Goal: Task Accomplishment & Management: Manage account settings

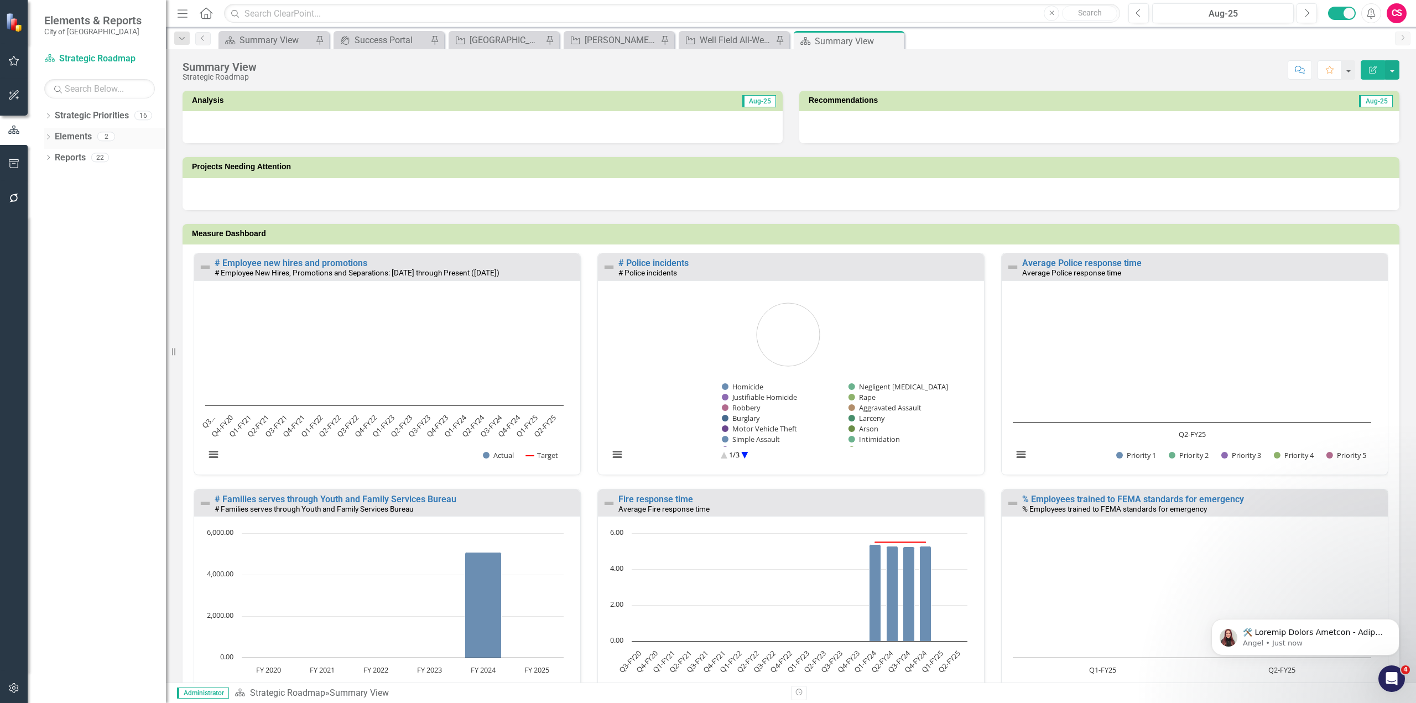
click at [87, 140] on link "Elements" at bounding box center [73, 137] width 37 height 13
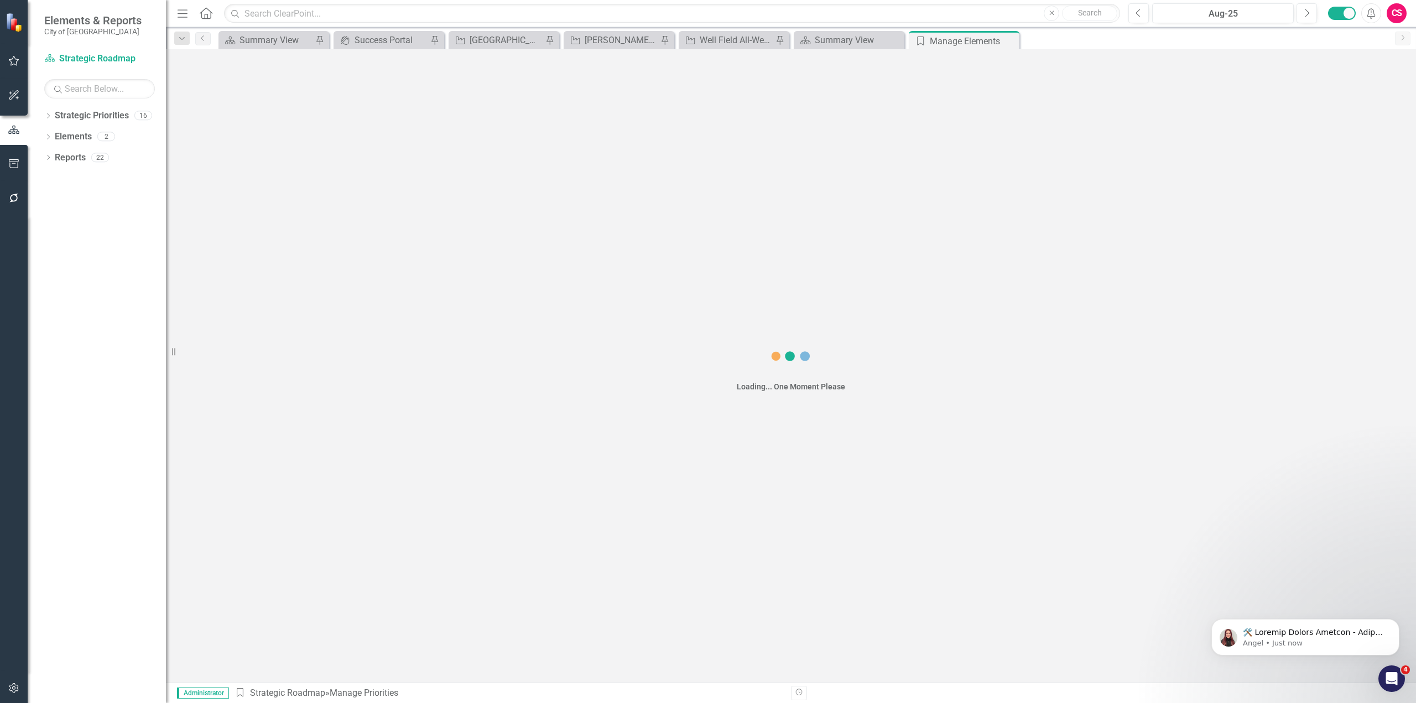
click at [20, 204] on button "button" at bounding box center [14, 198] width 25 height 23
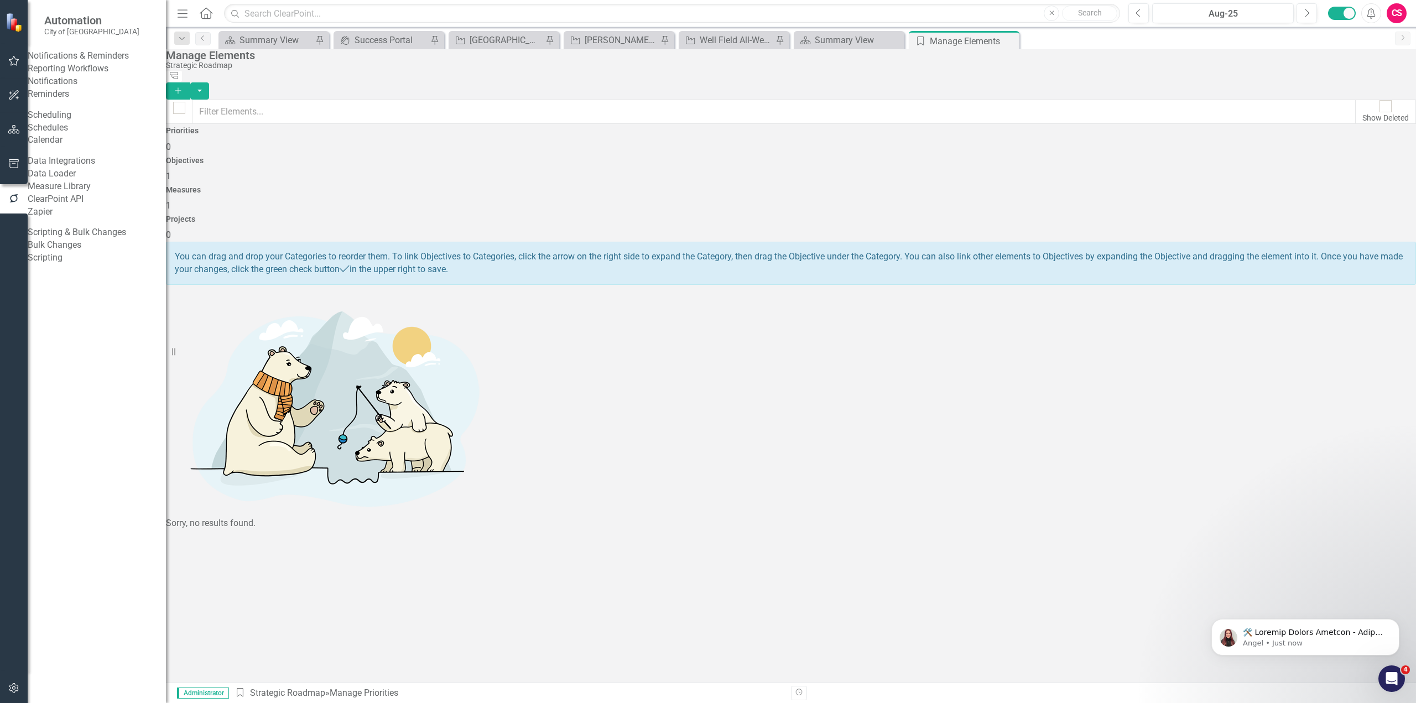
click at [60, 264] on link "Scripting" at bounding box center [97, 258] width 138 height 13
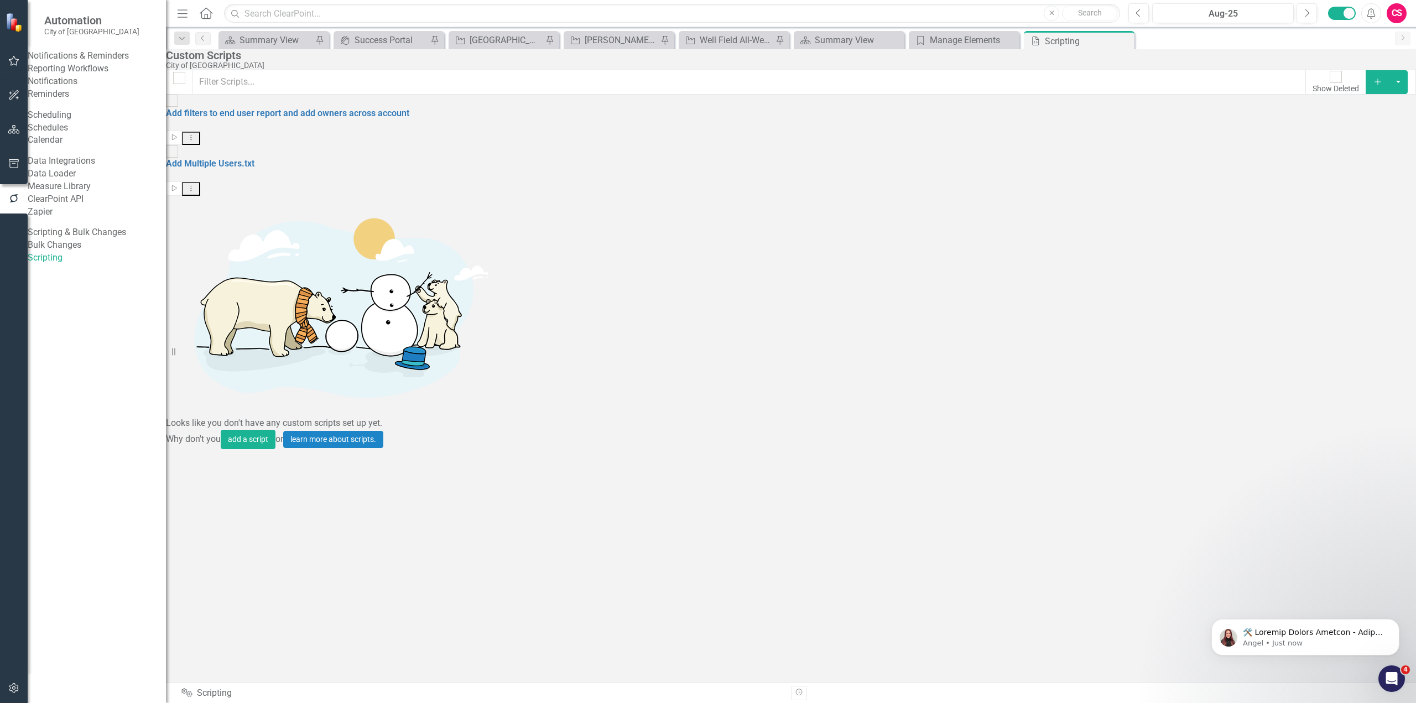
click at [1375, 86] on icon "Add" at bounding box center [1378, 82] width 10 height 8
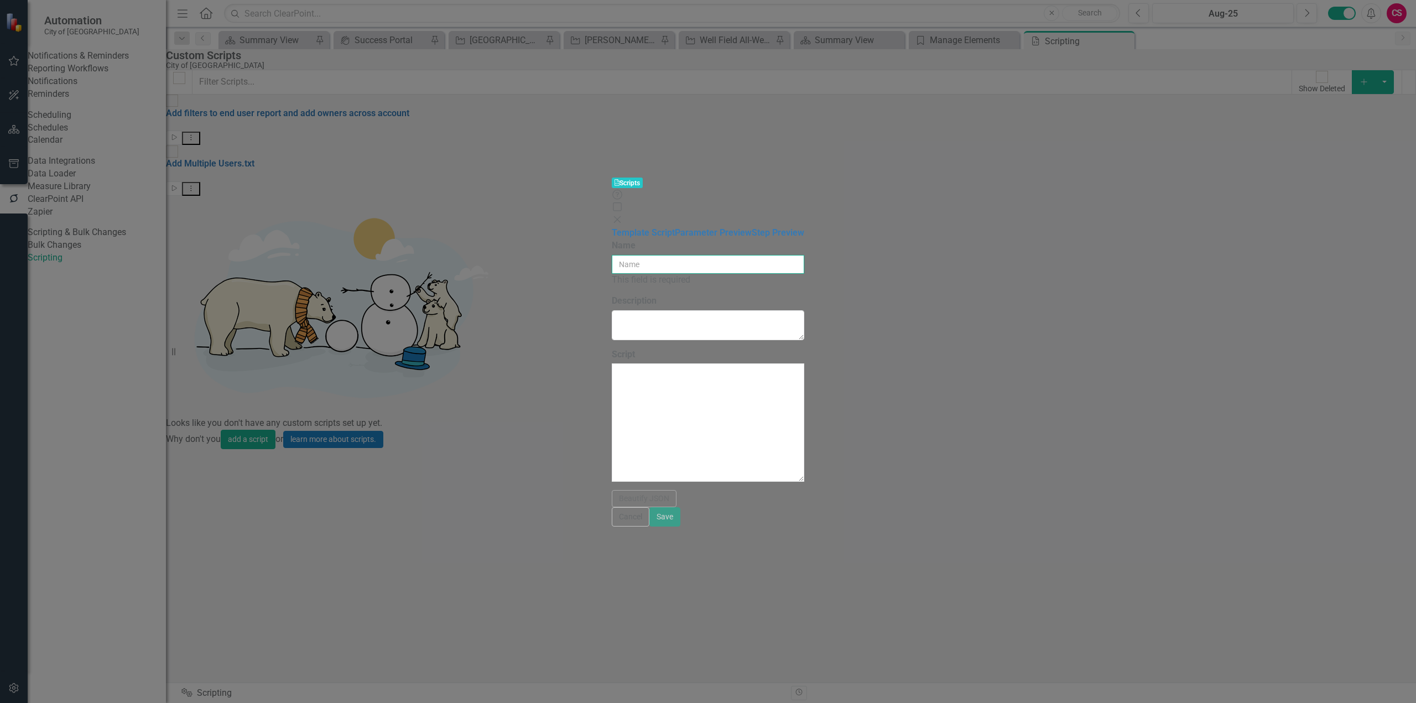
click at [612, 255] on input "Name" at bounding box center [708, 264] width 192 height 19
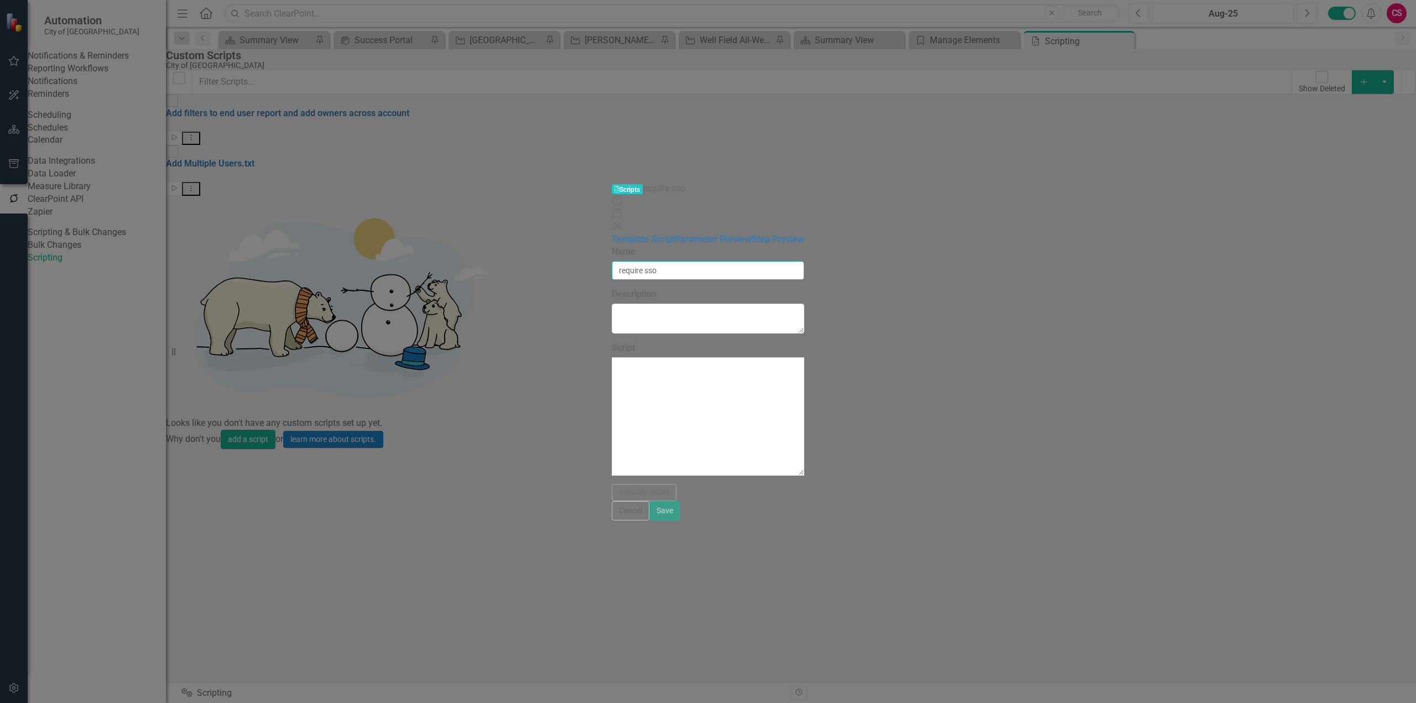
type input "require sso"
paste textarea "{ "Comments": { "Recommended Script Name": "Require SSO", "Recommended Script d…"
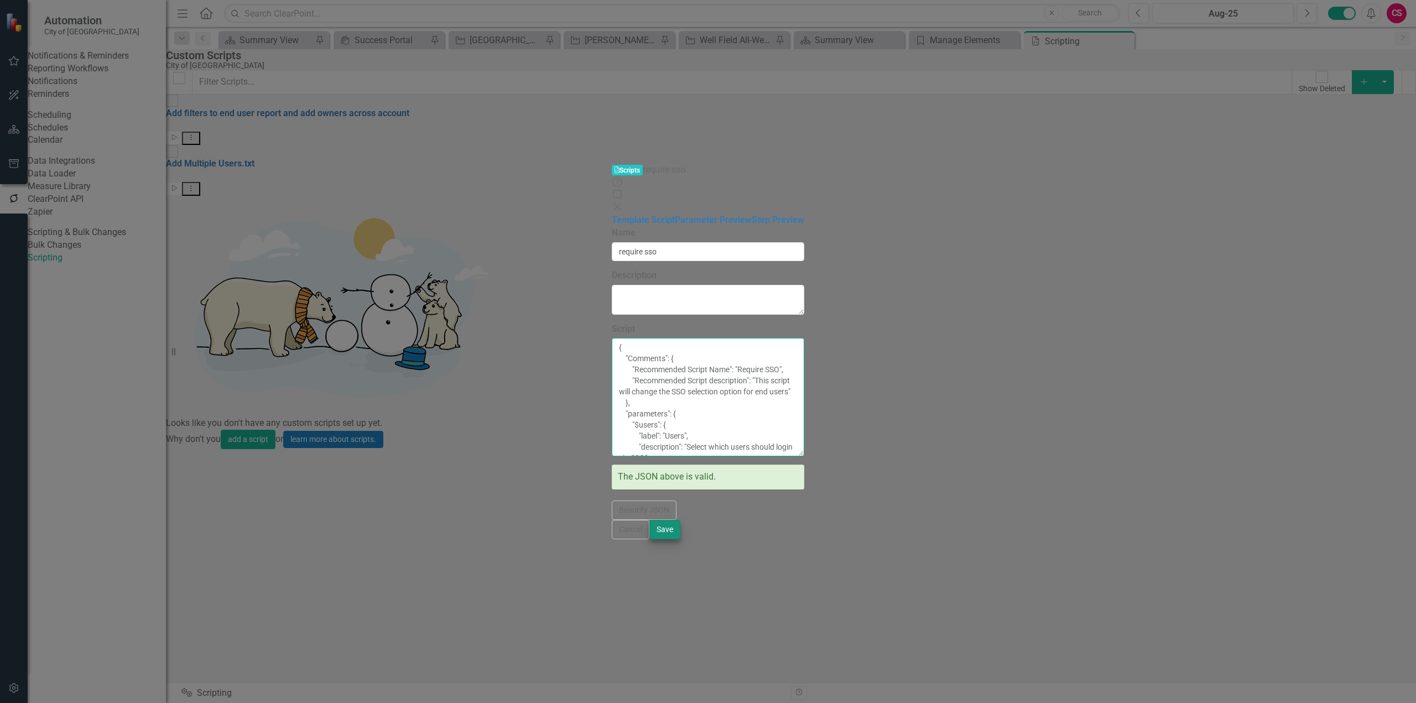
type textarea "{ "Comments": { "Recommended Script Name": "Require SSO", "Recommended Script d…"
click at [680, 539] on button "Save" at bounding box center [664, 529] width 31 height 19
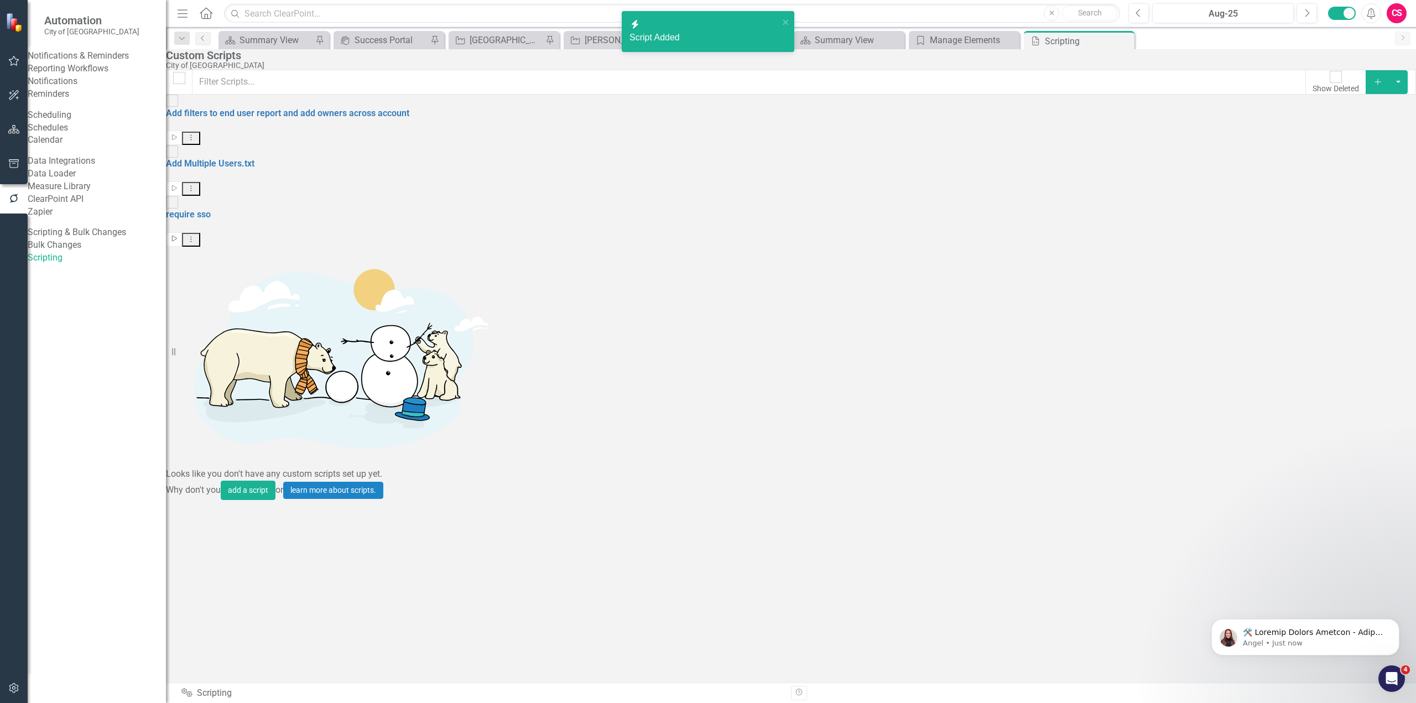
click at [177, 236] on icon "button" at bounding box center [174, 239] width 5 height 6
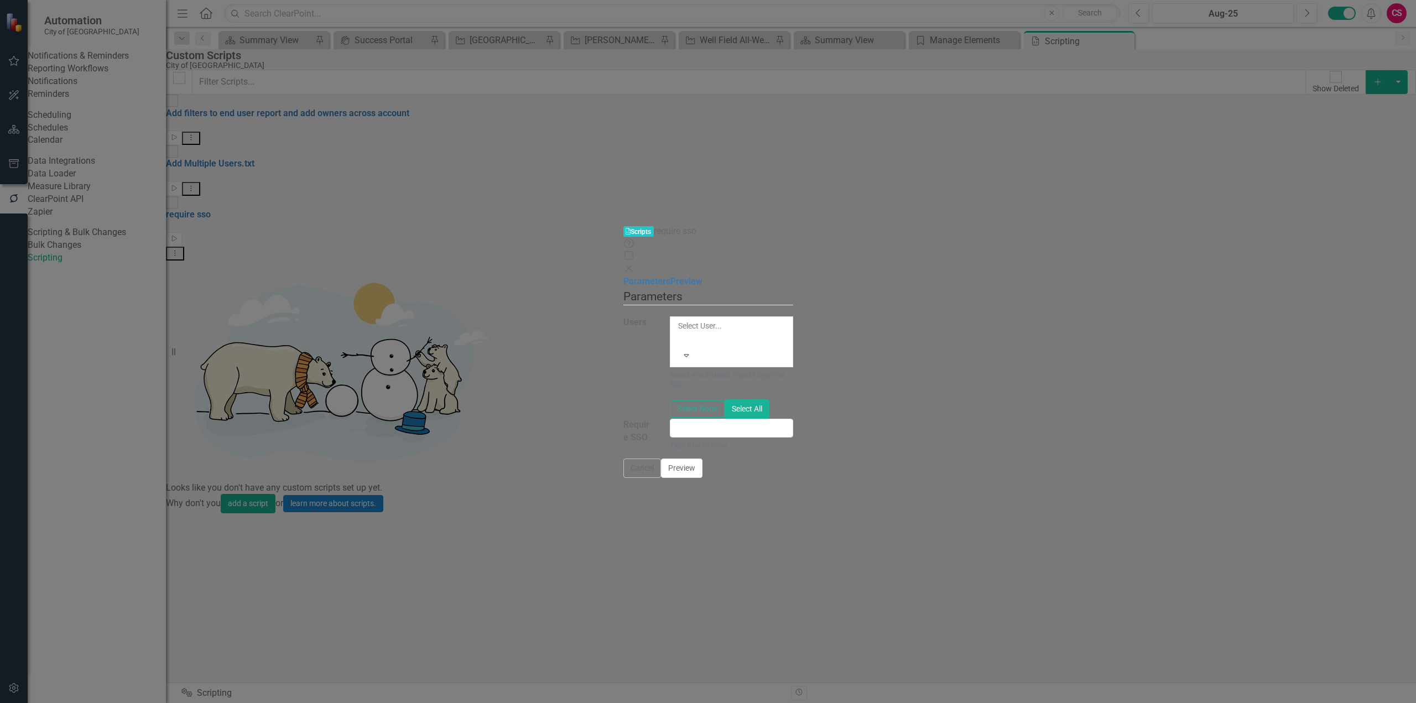
click at [680, 332] on div at bounding box center [679, 338] width 2 height 13
click at [793, 389] on div "A preview of the parameters (i.e., the changes you can make at runtime) for thi…" at bounding box center [708, 373] width 170 height 170
click at [769, 399] on button "Select All" at bounding box center [746, 408] width 45 height 19
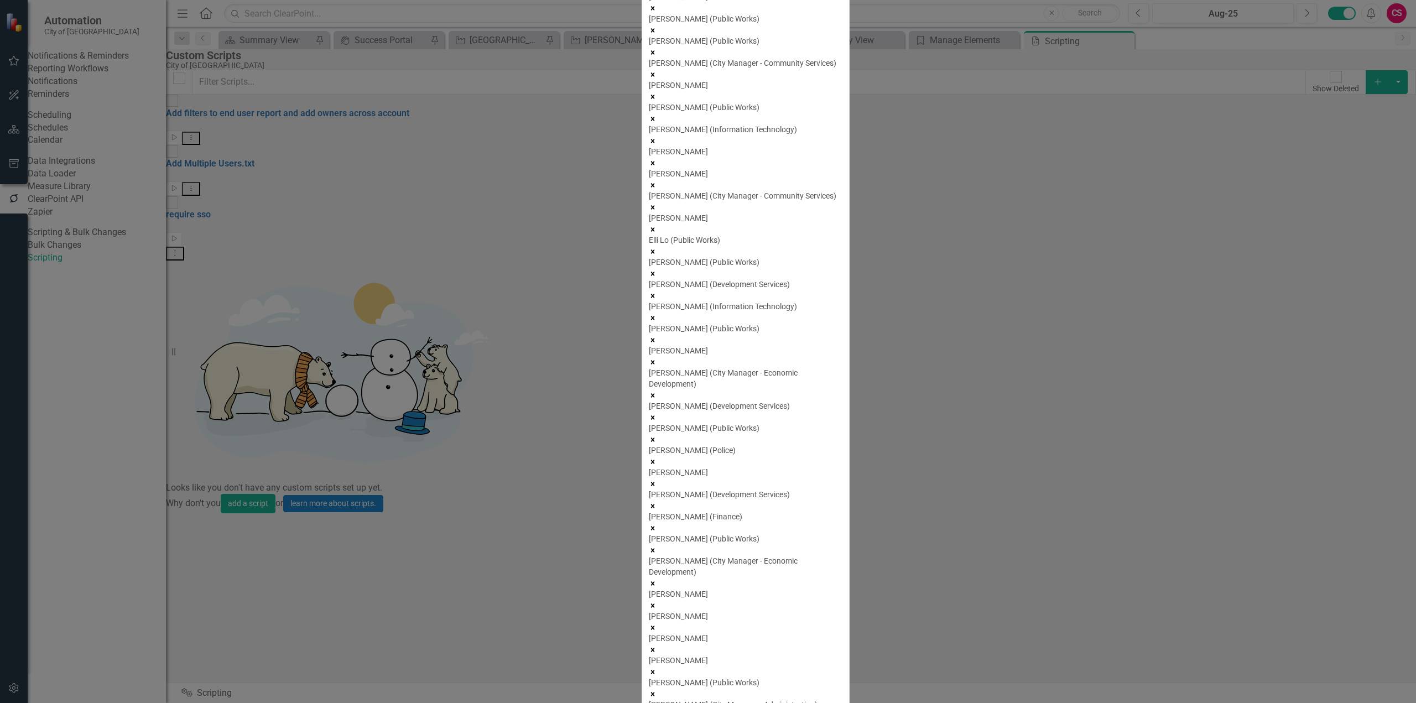
type input "true"
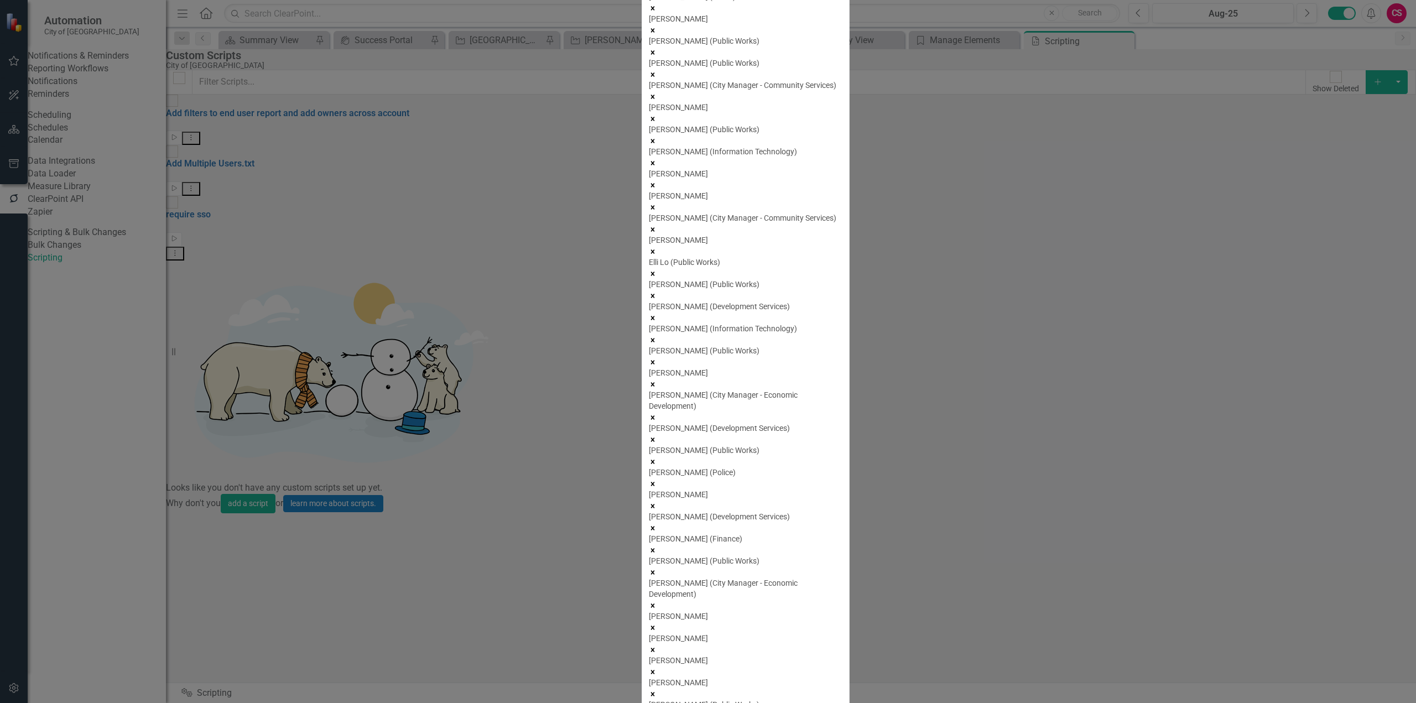
click at [571, 471] on div "Users option ClearPoint Support 2, deselected. 2 results available. Use Up and …" at bounding box center [708, 368] width 300 height 2088
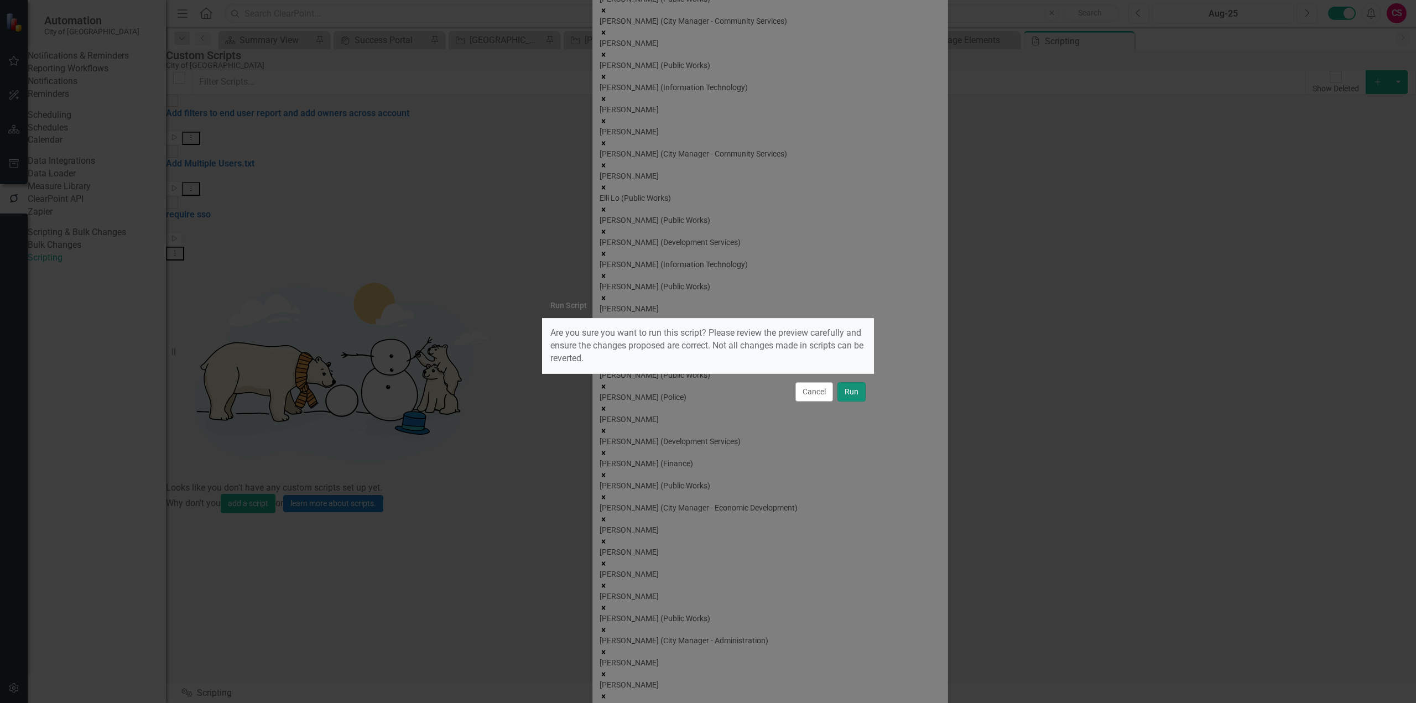
click at [849, 393] on button "Run" at bounding box center [851, 391] width 28 height 19
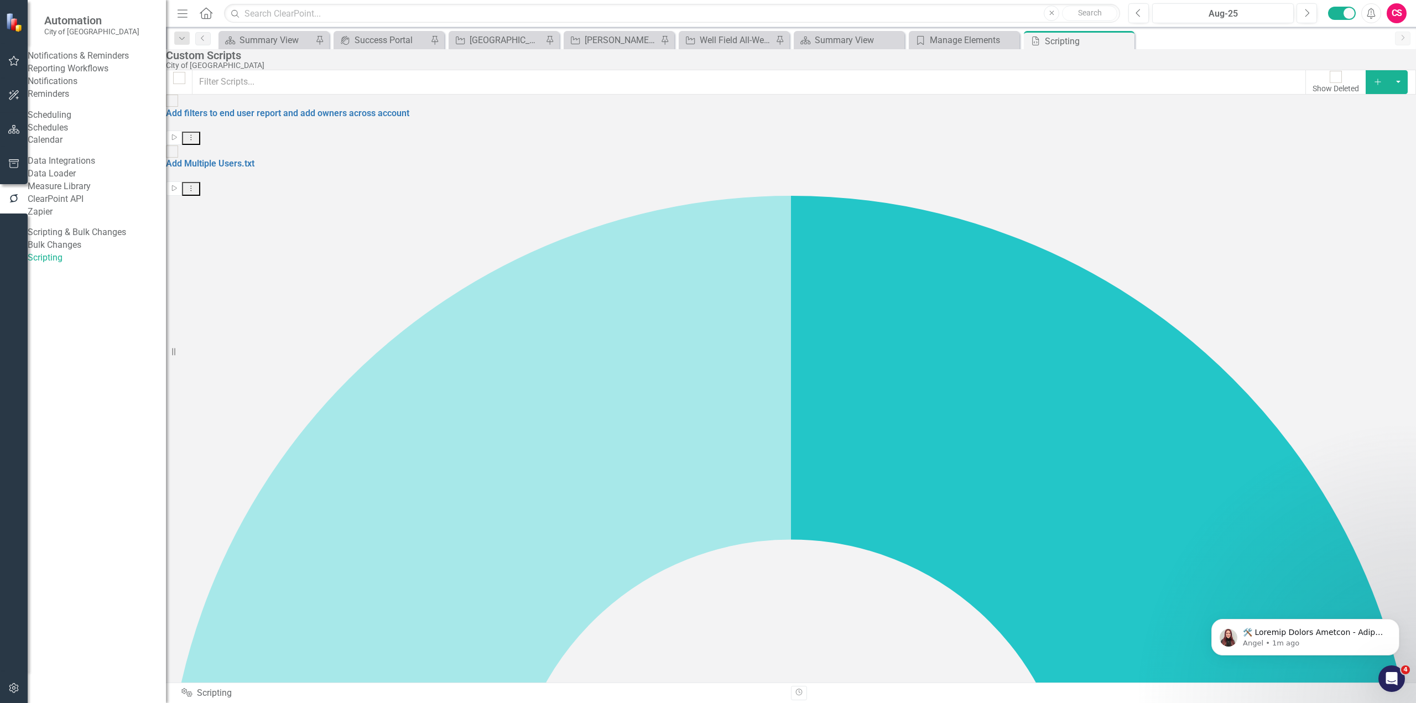
click at [14, 138] on button "button" at bounding box center [14, 129] width 25 height 23
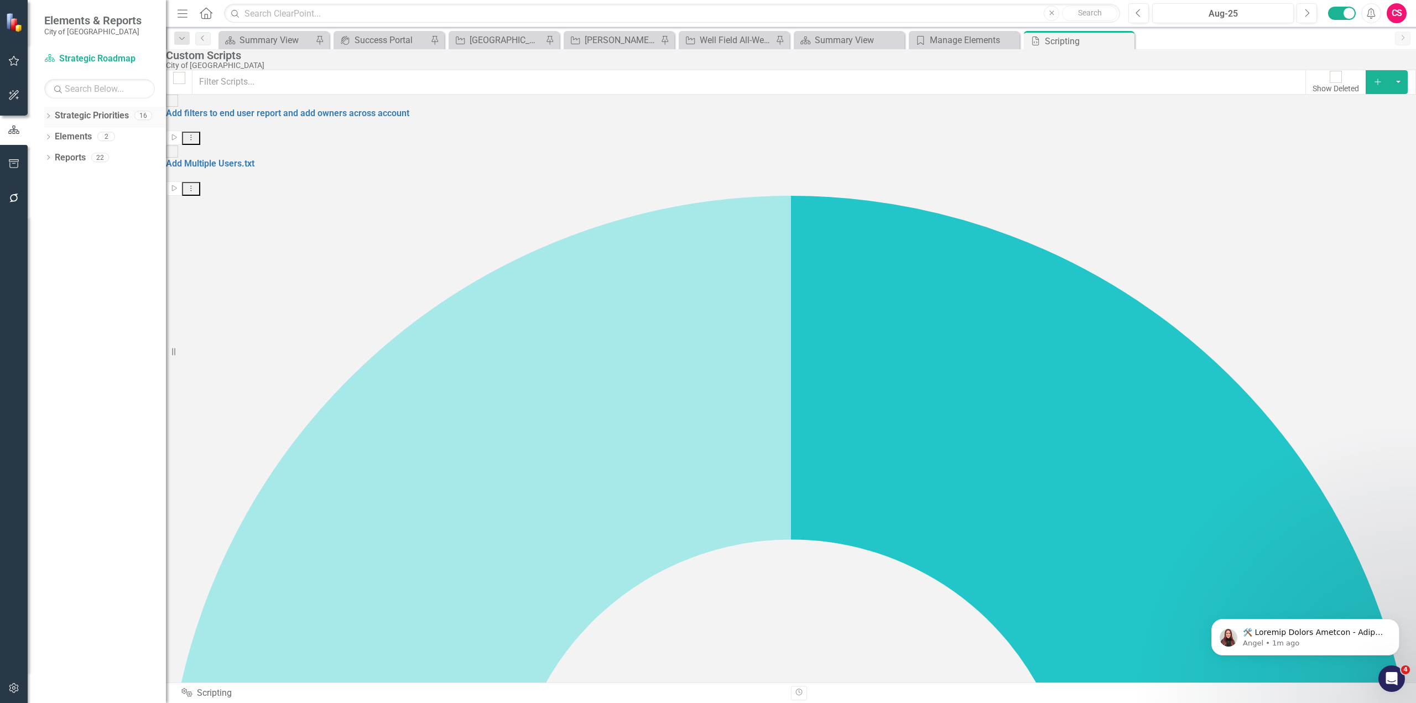
click at [50, 115] on icon "Dropdown" at bounding box center [48, 117] width 8 height 6
click at [137, 195] on link "Capital Improvement Program" at bounding box center [105, 199] width 122 height 13
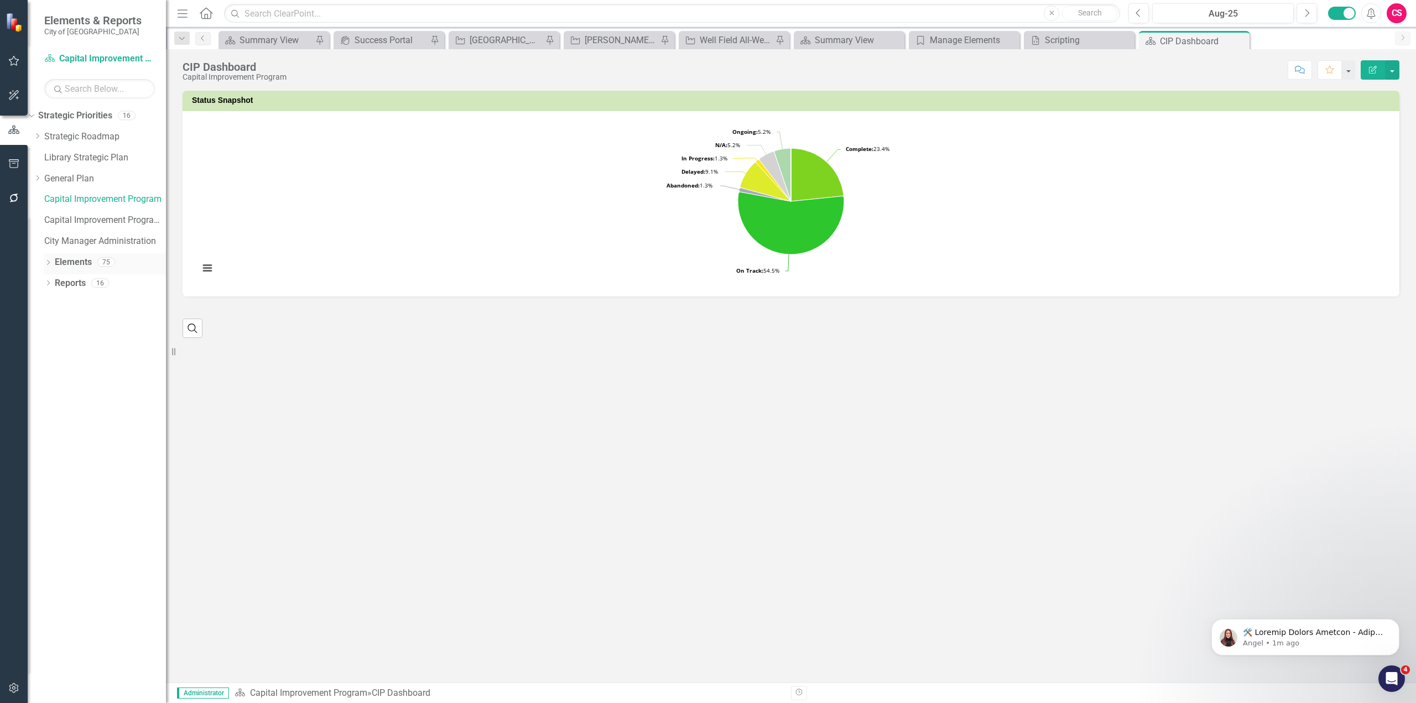
click at [73, 258] on link "Elements" at bounding box center [73, 262] width 37 height 13
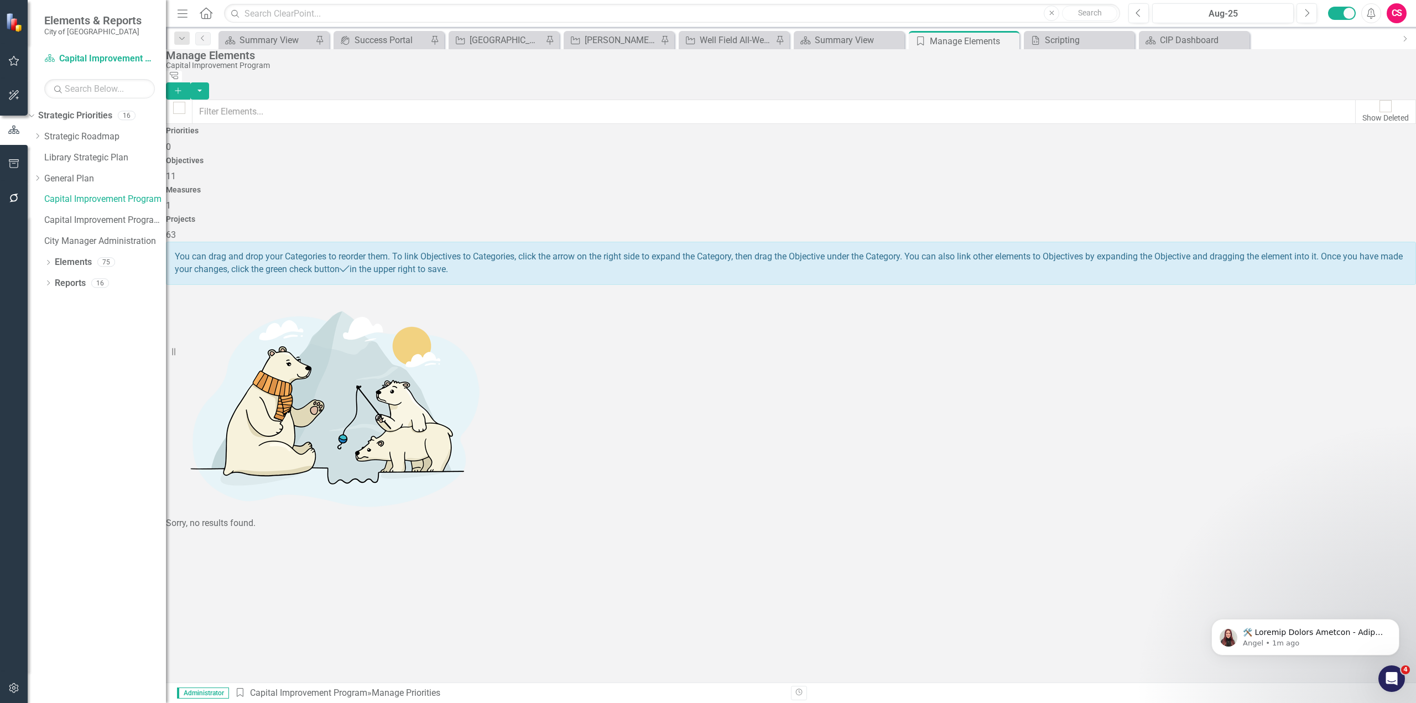
click at [1260, 215] on h4 "Projects" at bounding box center [791, 219] width 1250 height 8
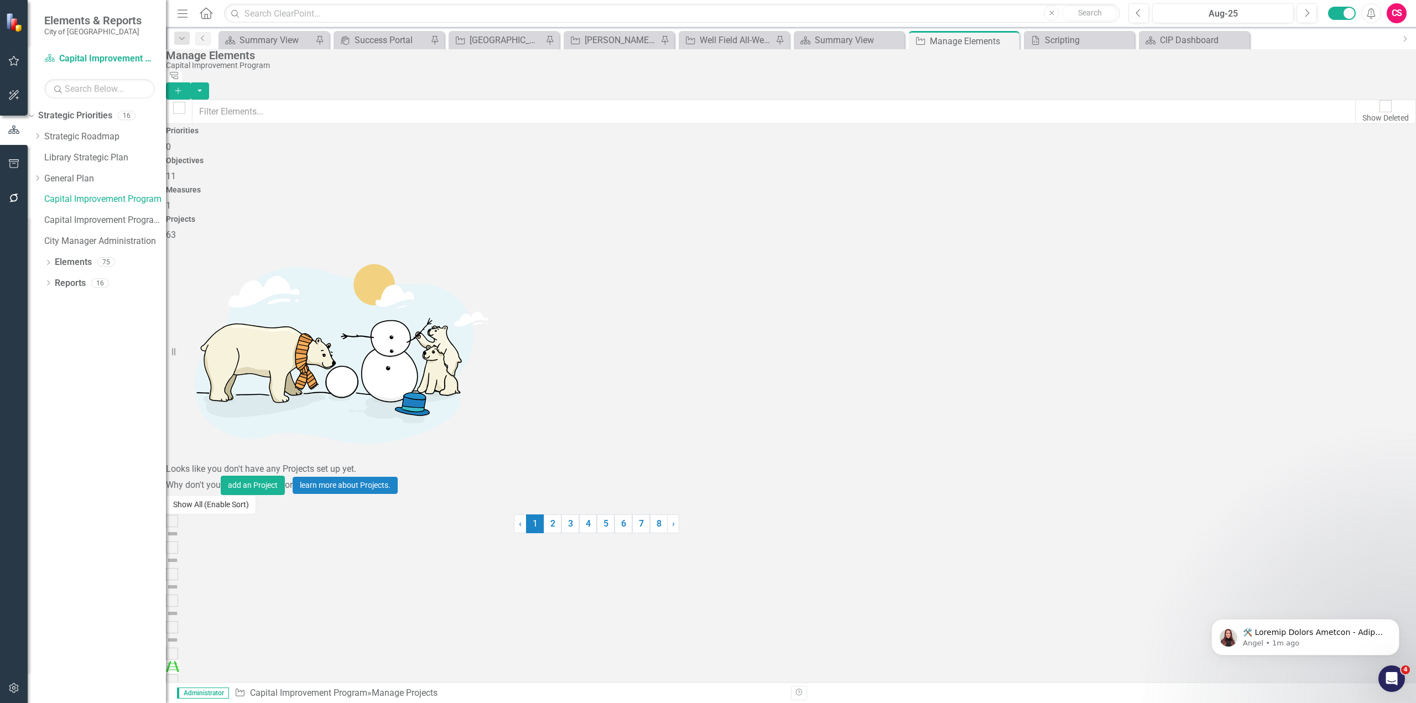
click at [248, 514] on button "Show All (Enable Sort)" at bounding box center [211, 504] width 90 height 19
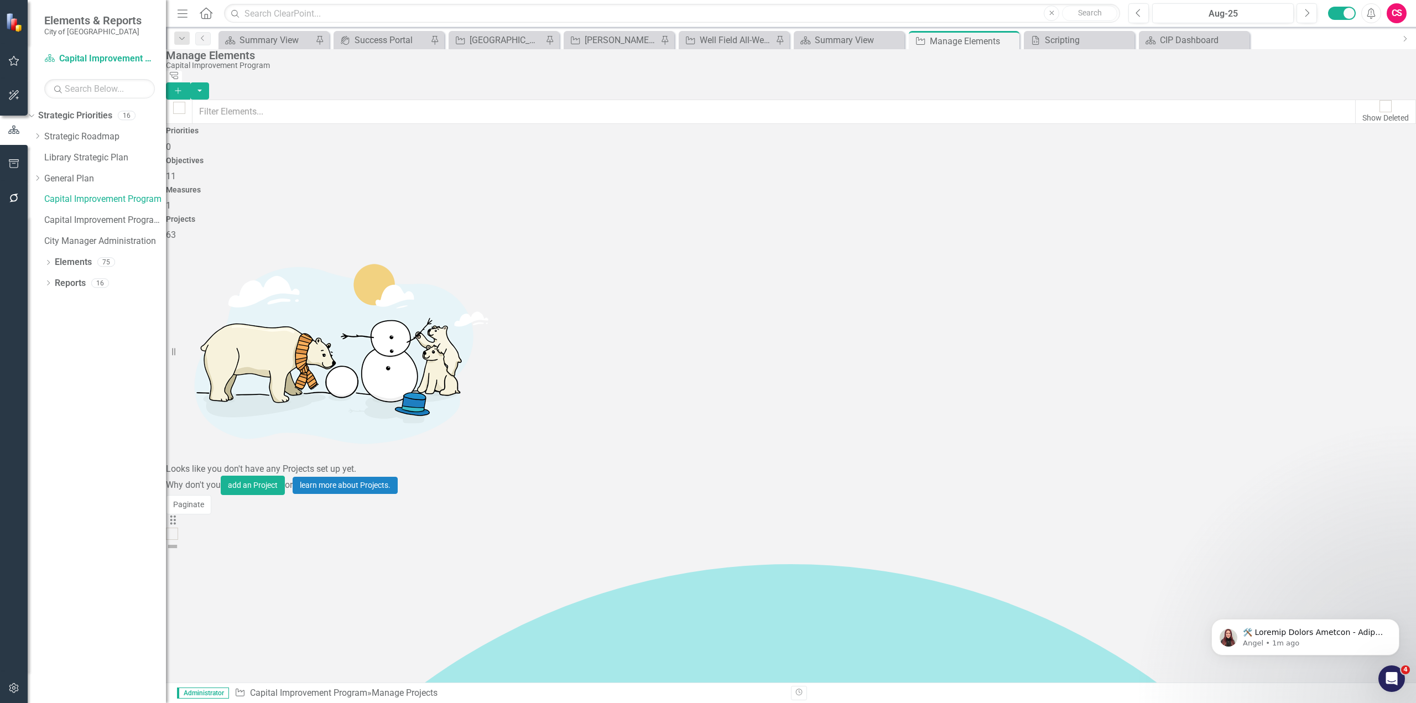
click at [185, 103] on div at bounding box center [179, 108] width 12 height 12
click at [188, 103] on input "checkbox" at bounding box center [179, 107] width 17 height 17
checkbox input "true"
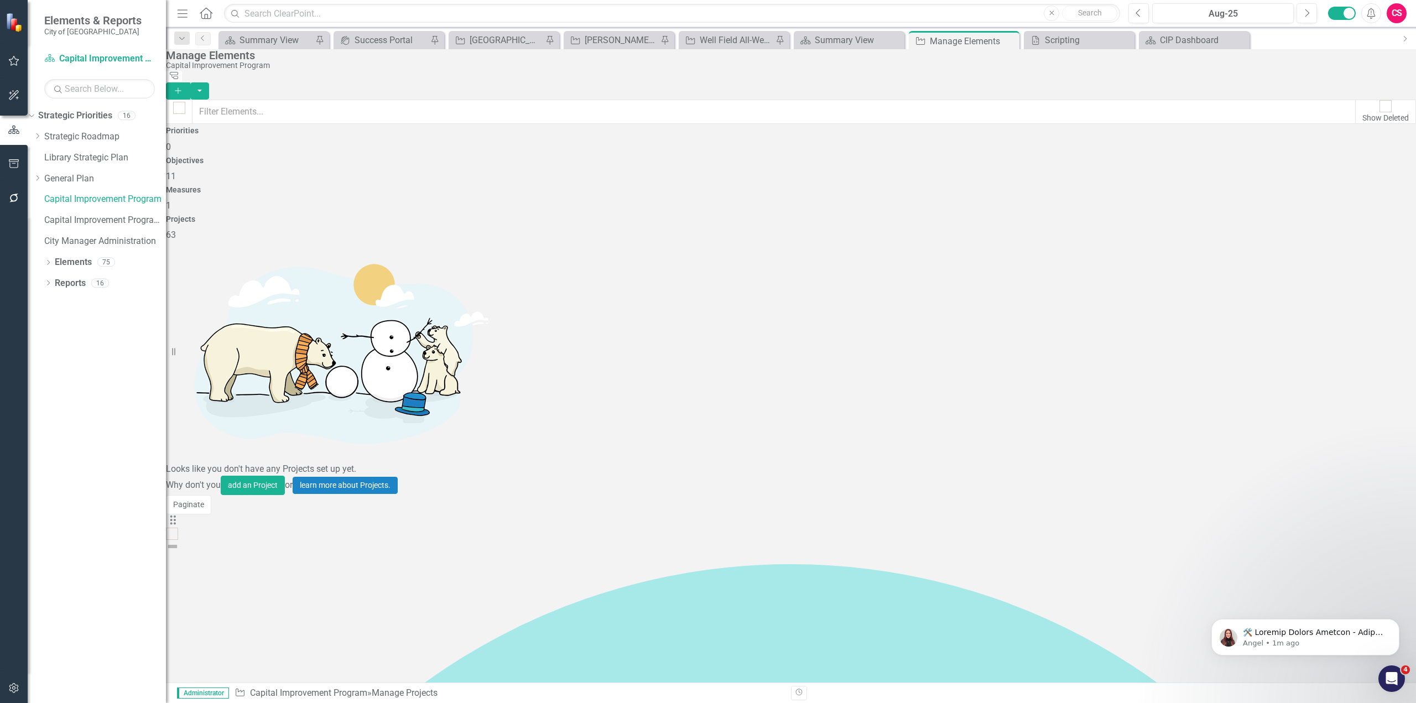
checkbox input "true"
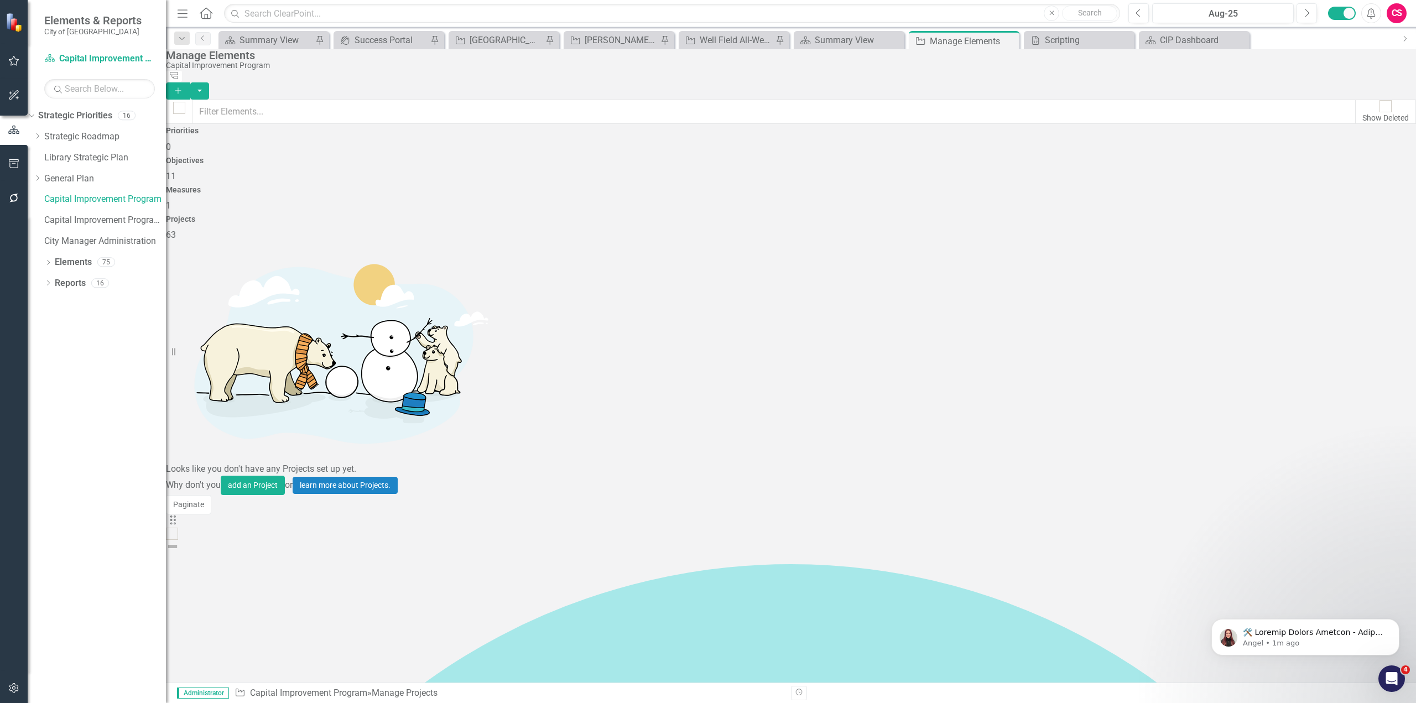
checkbox input "true"
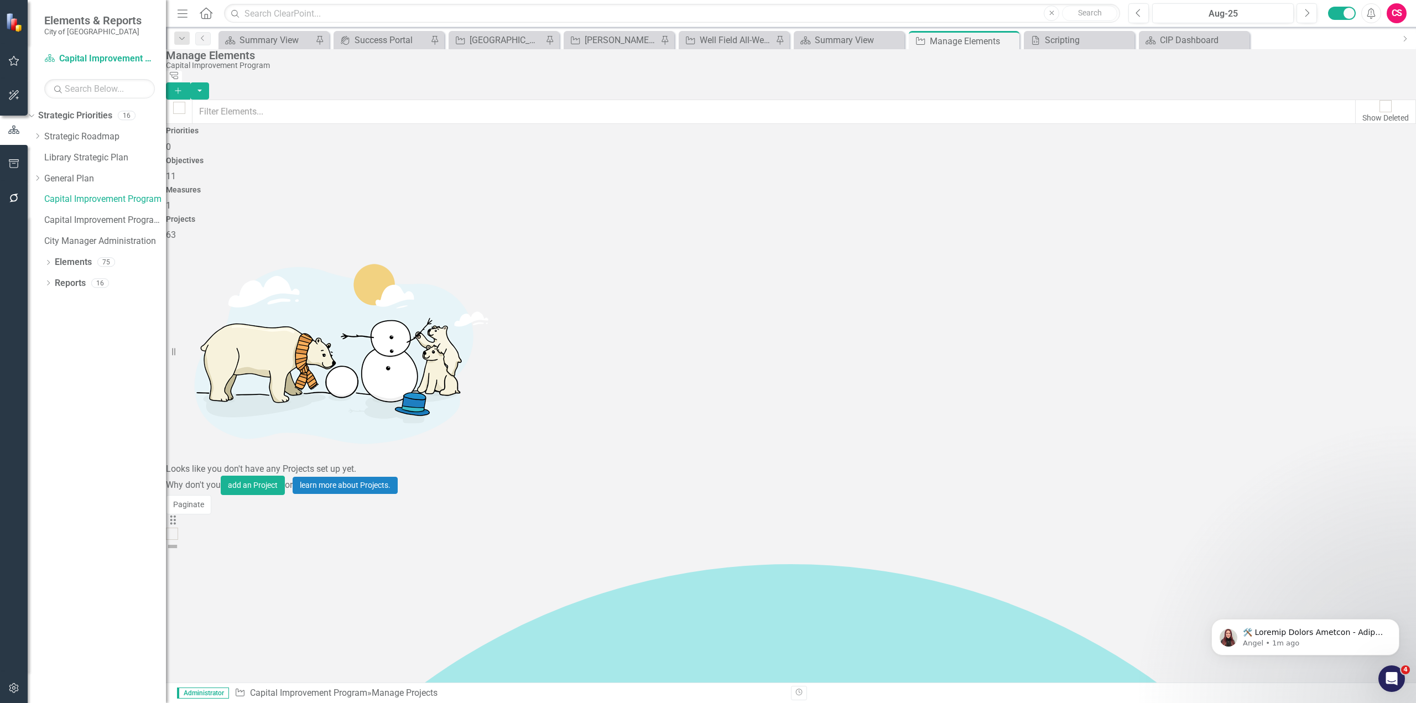
checkbox input "true"
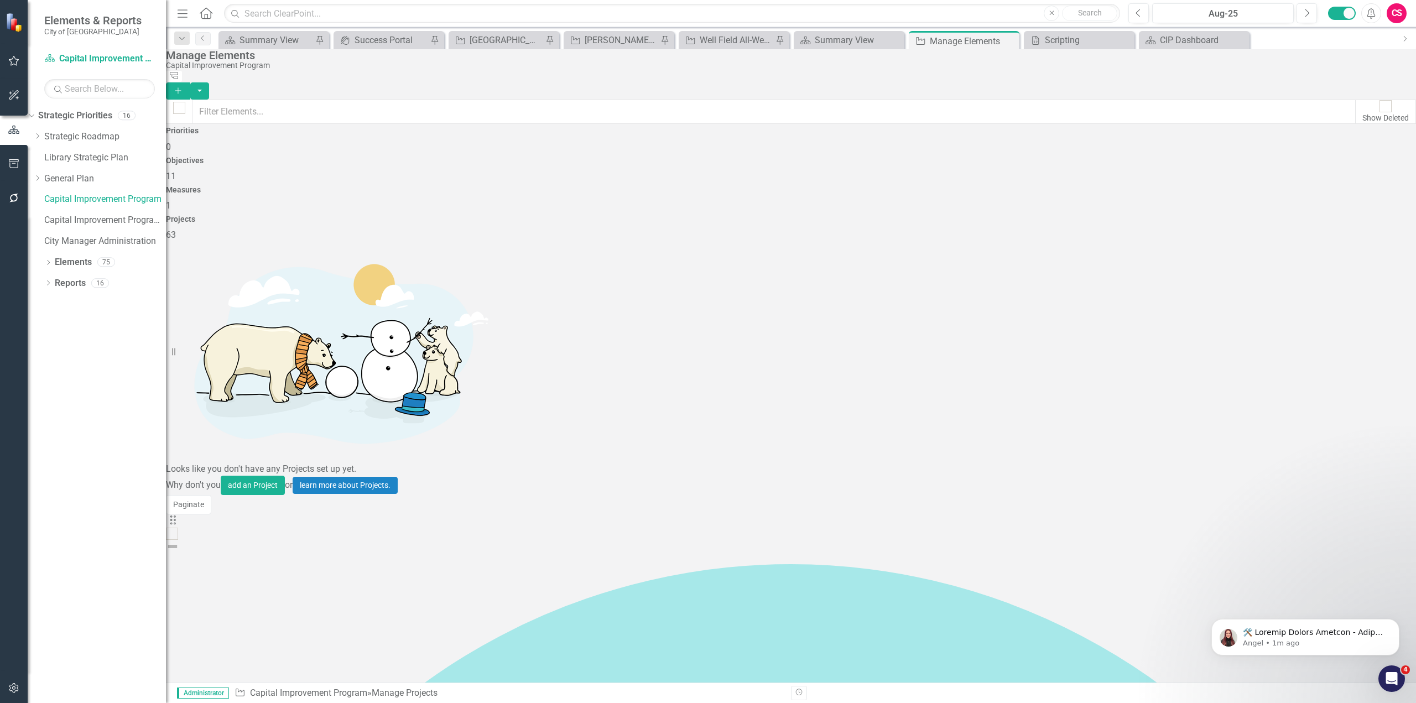
checkbox input "true"
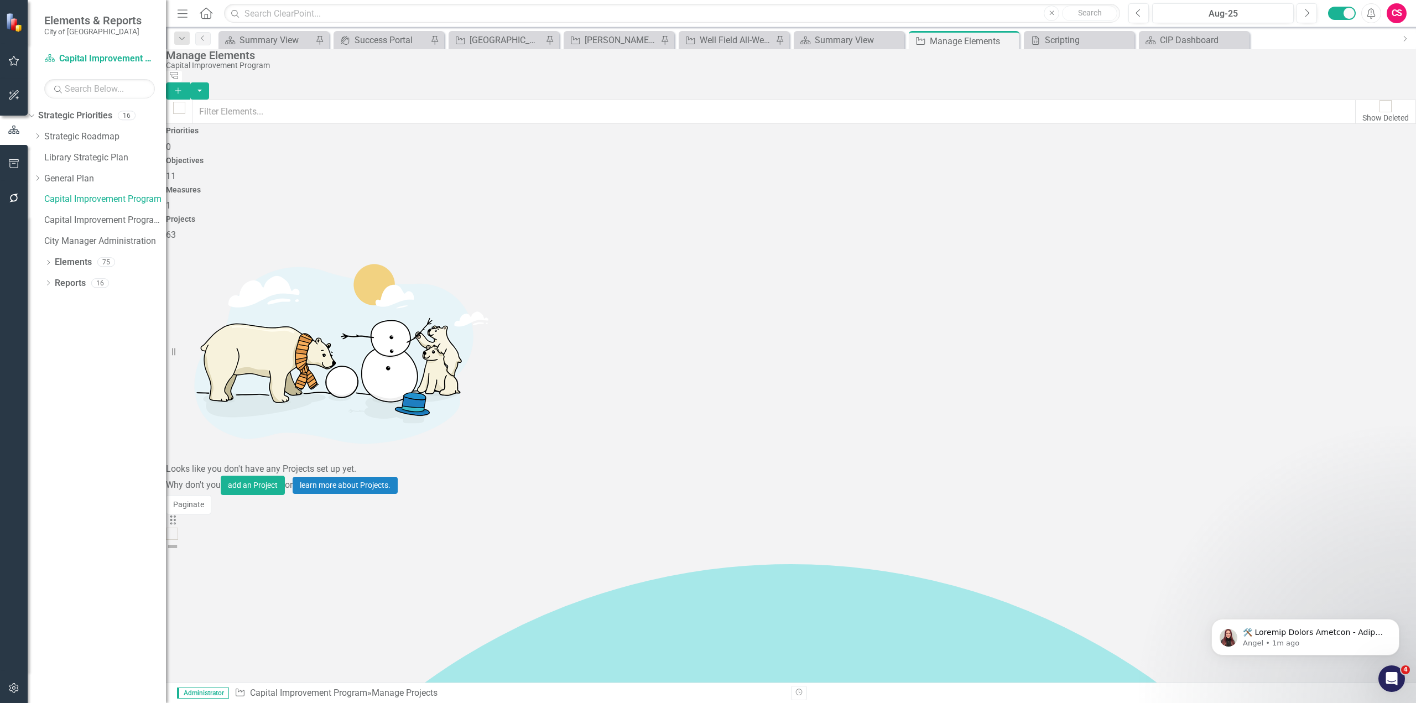
checkbox input "true"
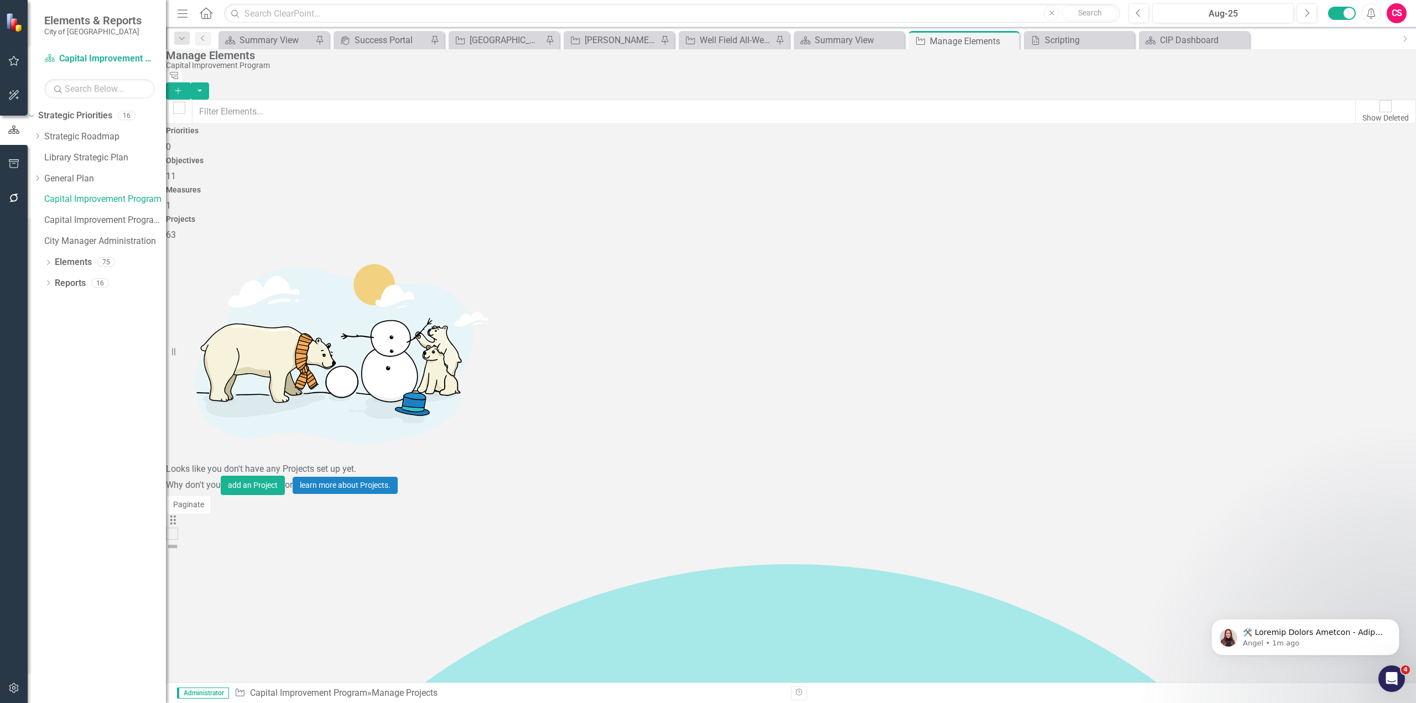
checkbox input "true"
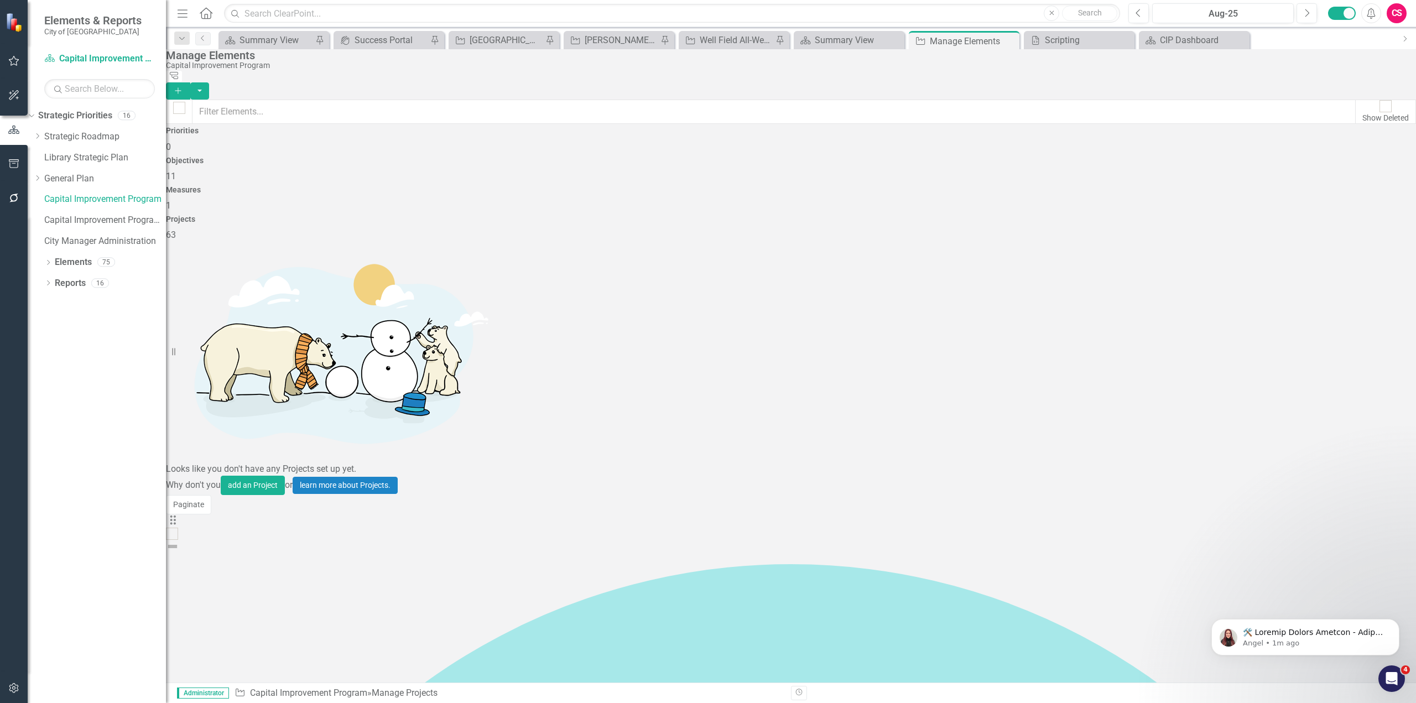
checkbox input "true"
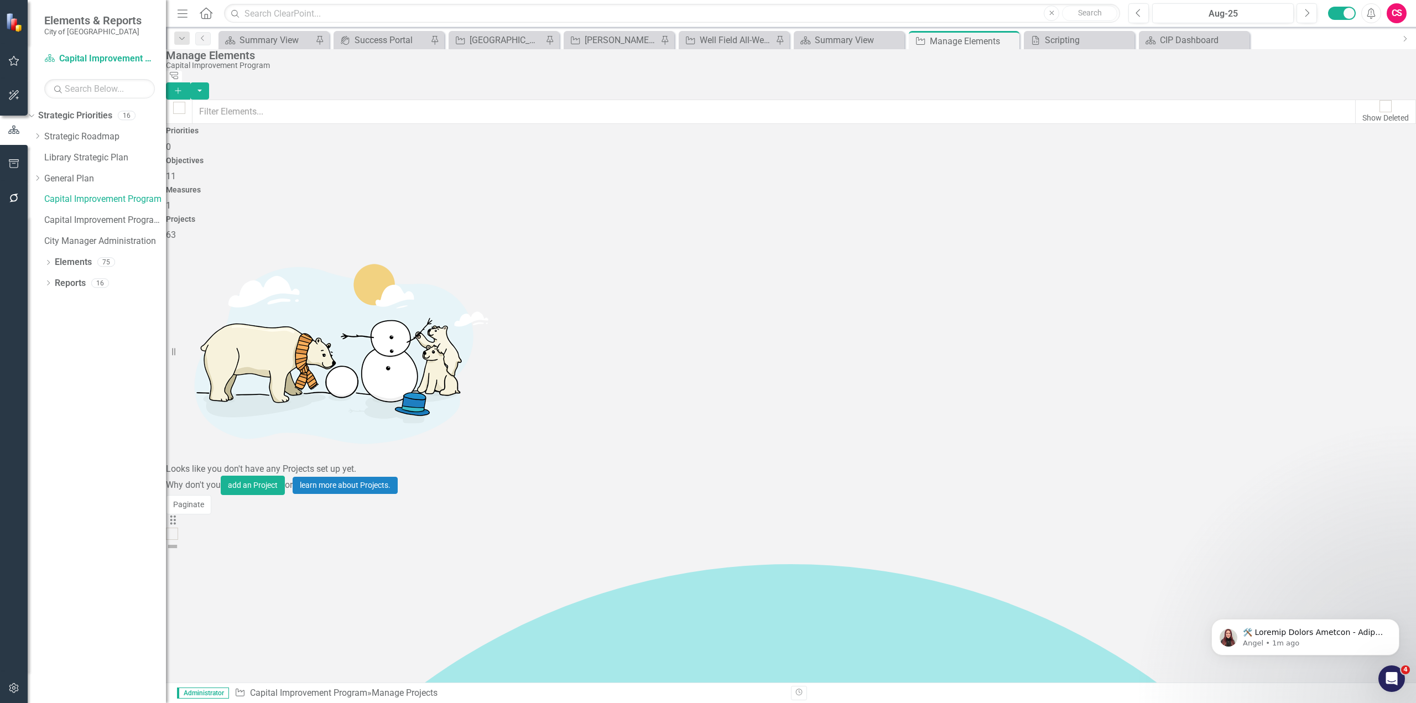
checkbox input "true"
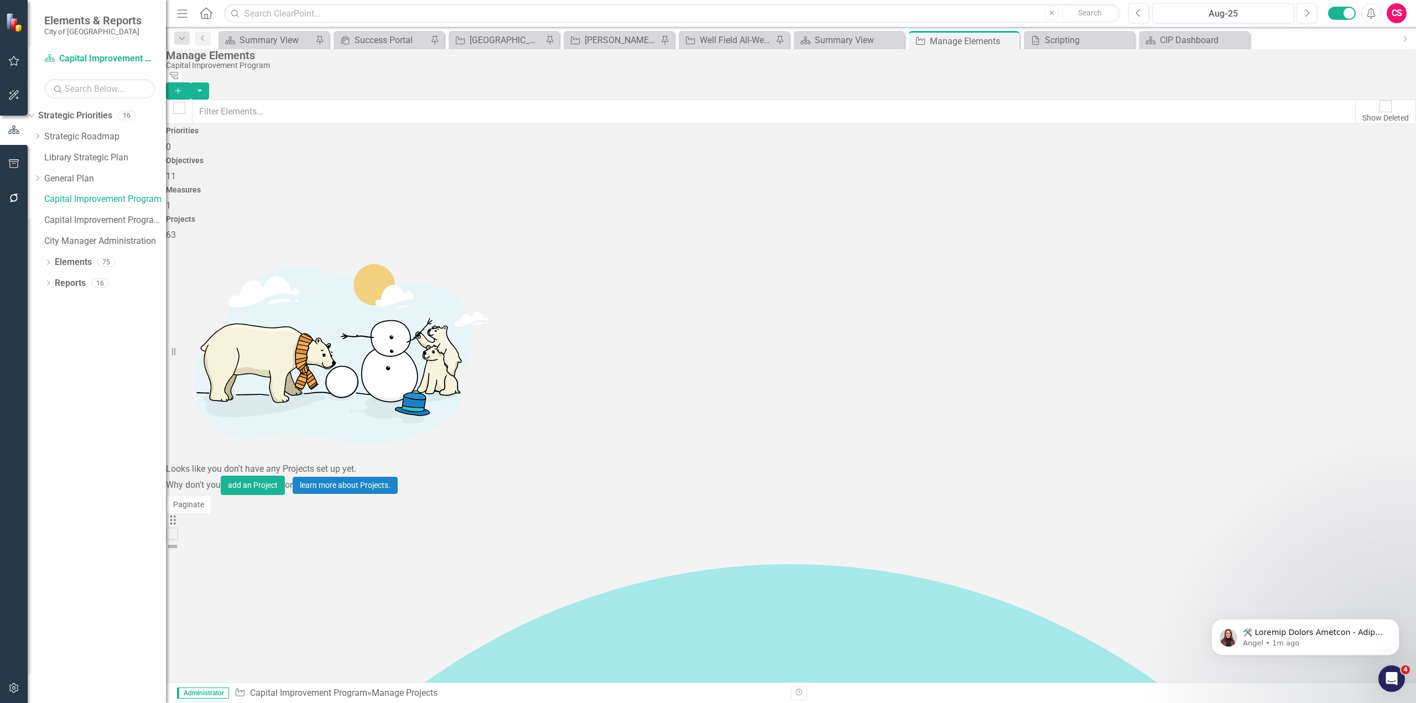
checkbox input "true"
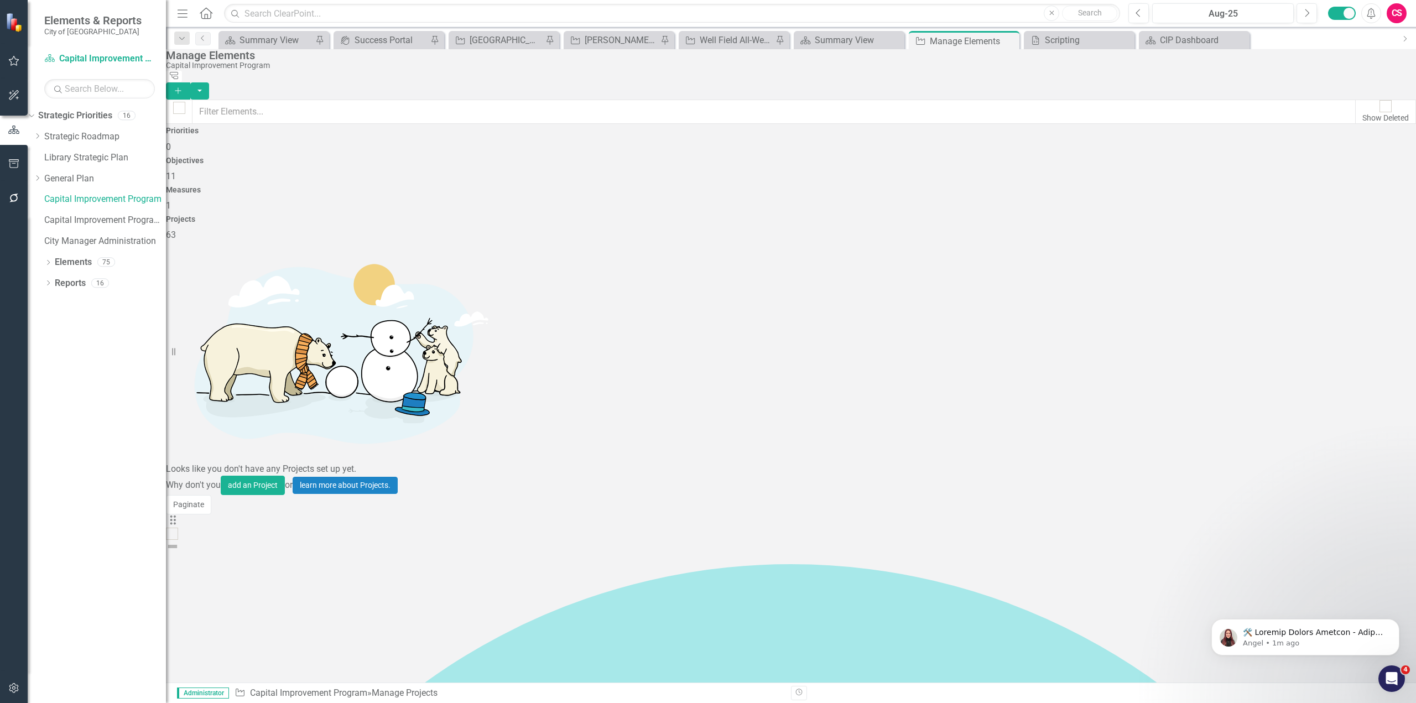
checkbox input "true"
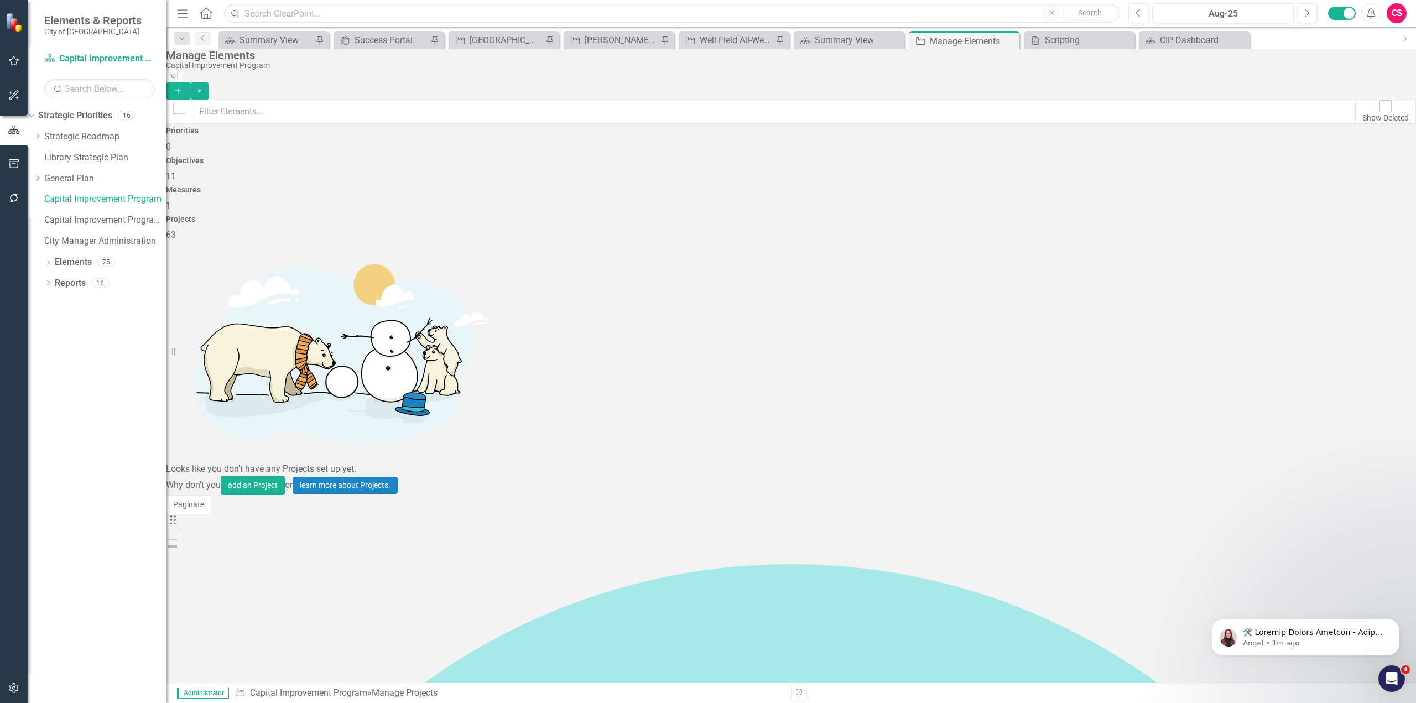
checkbox input "true"
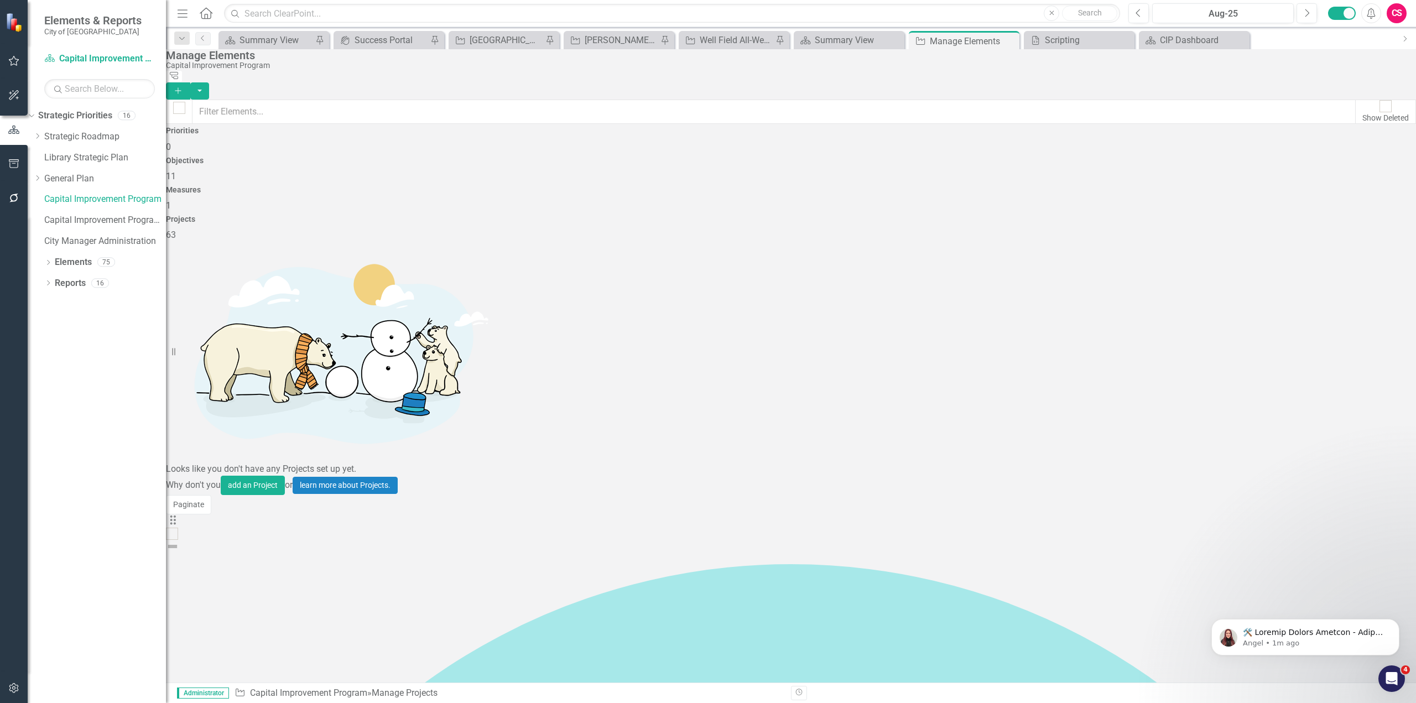
checkbox input "true"
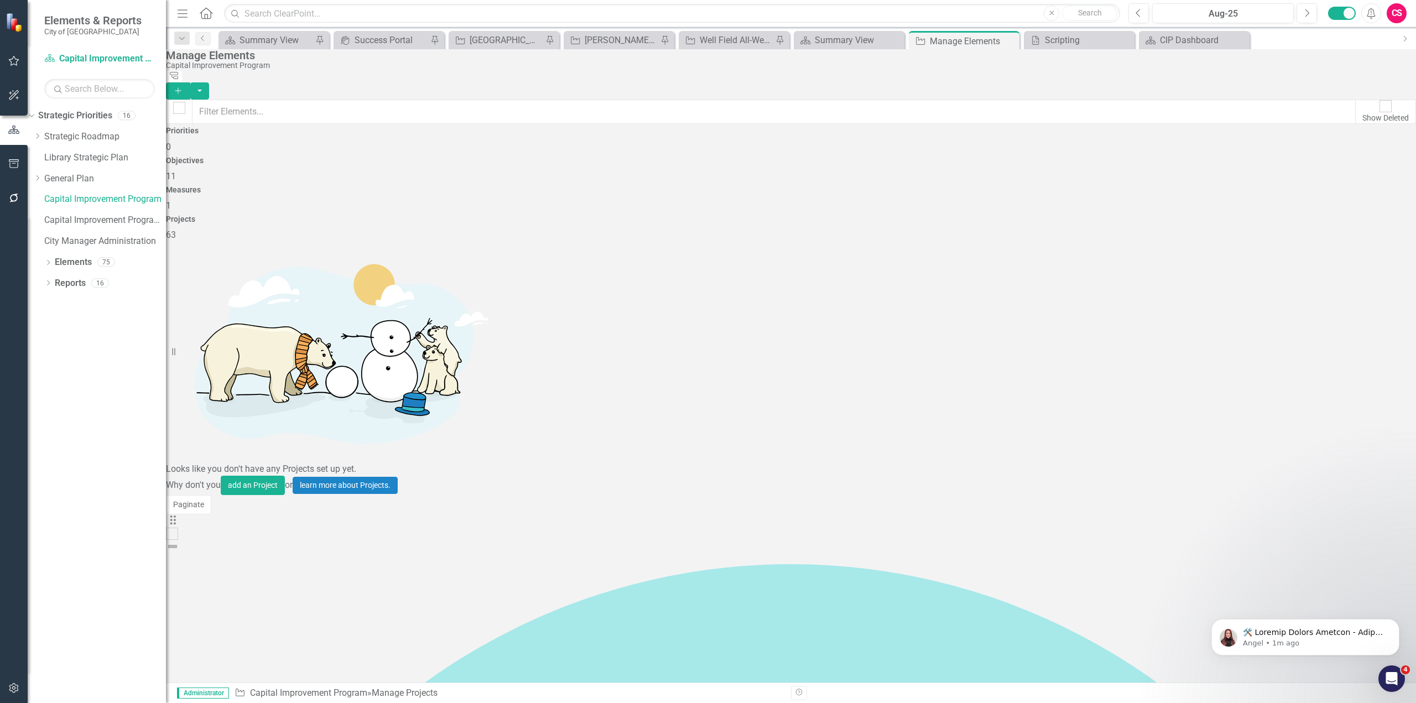
checkbox input "true"
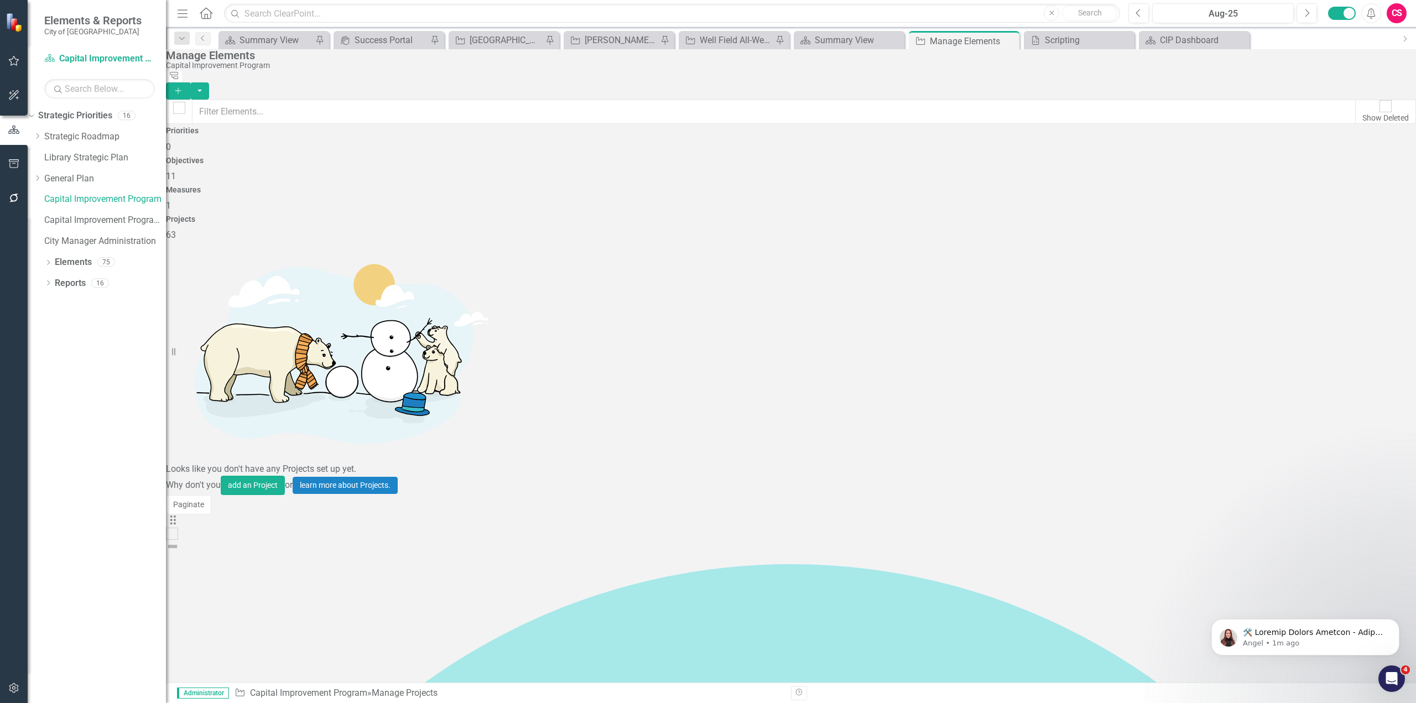
checkbox input "true"
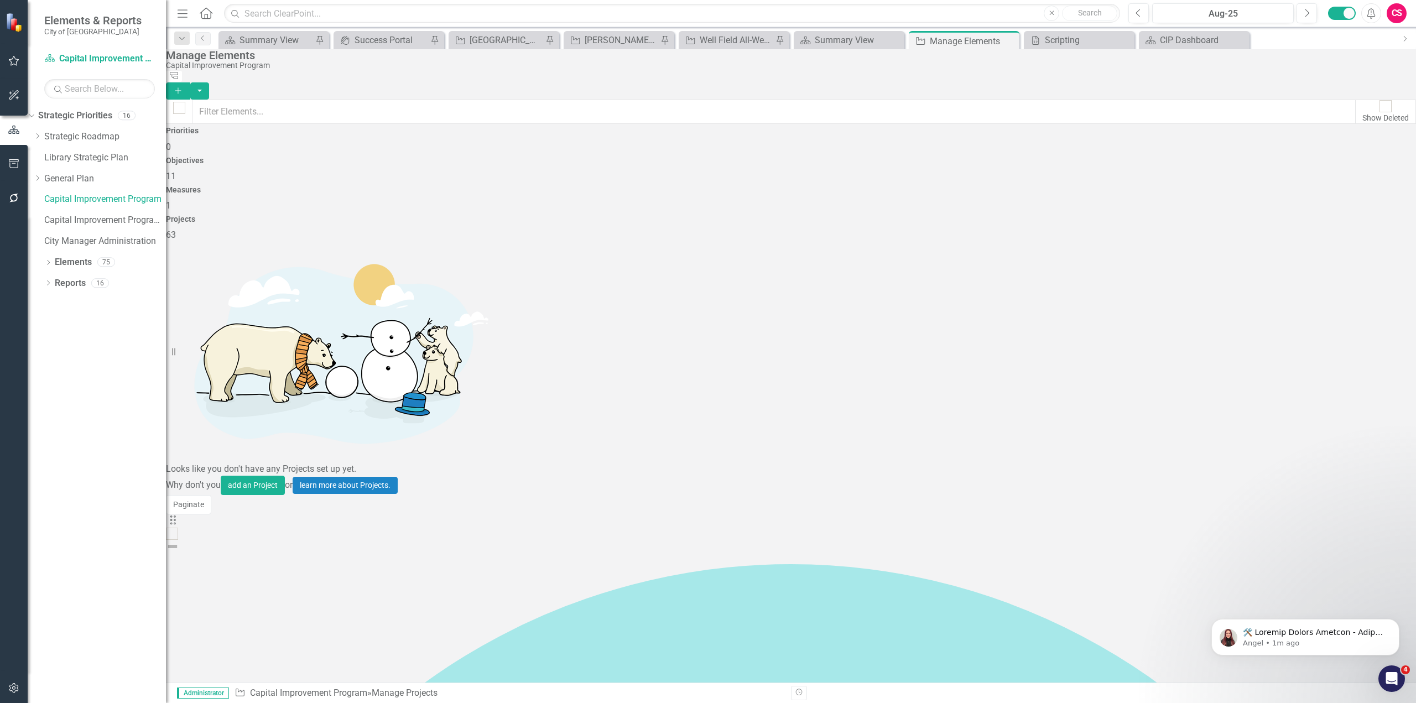
checkbox input "true"
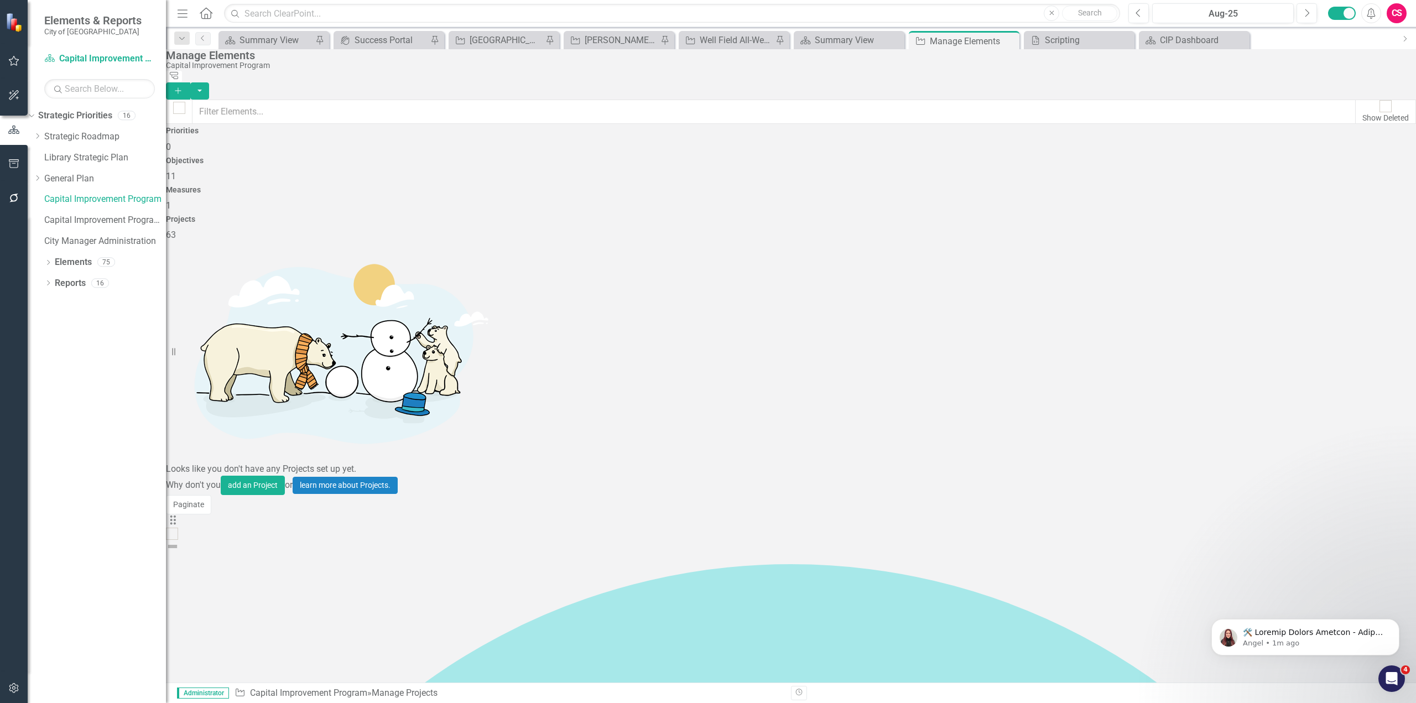
checkbox input "true"
click at [209, 82] on button "button" at bounding box center [199, 90] width 19 height 17
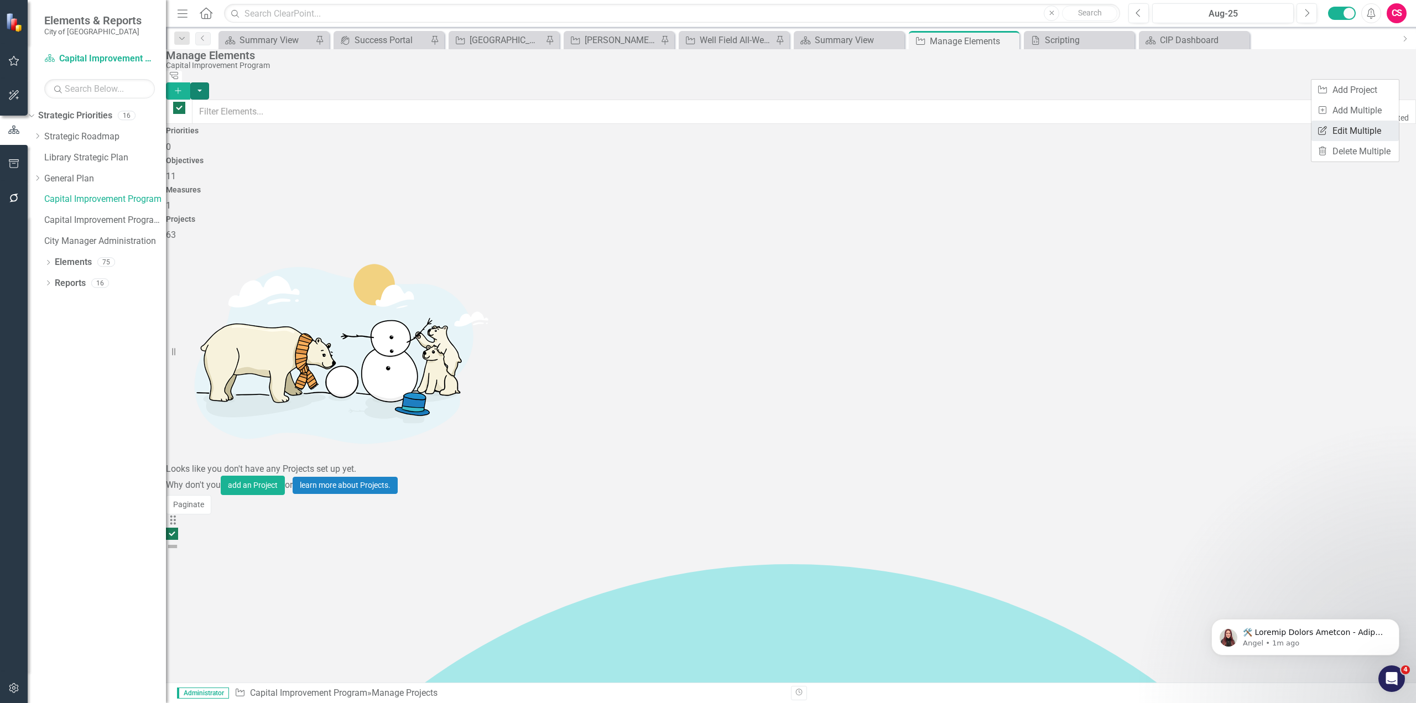
click at [1350, 135] on link "Edit Multiple Edit Multiple" at bounding box center [1354, 131] width 87 height 20
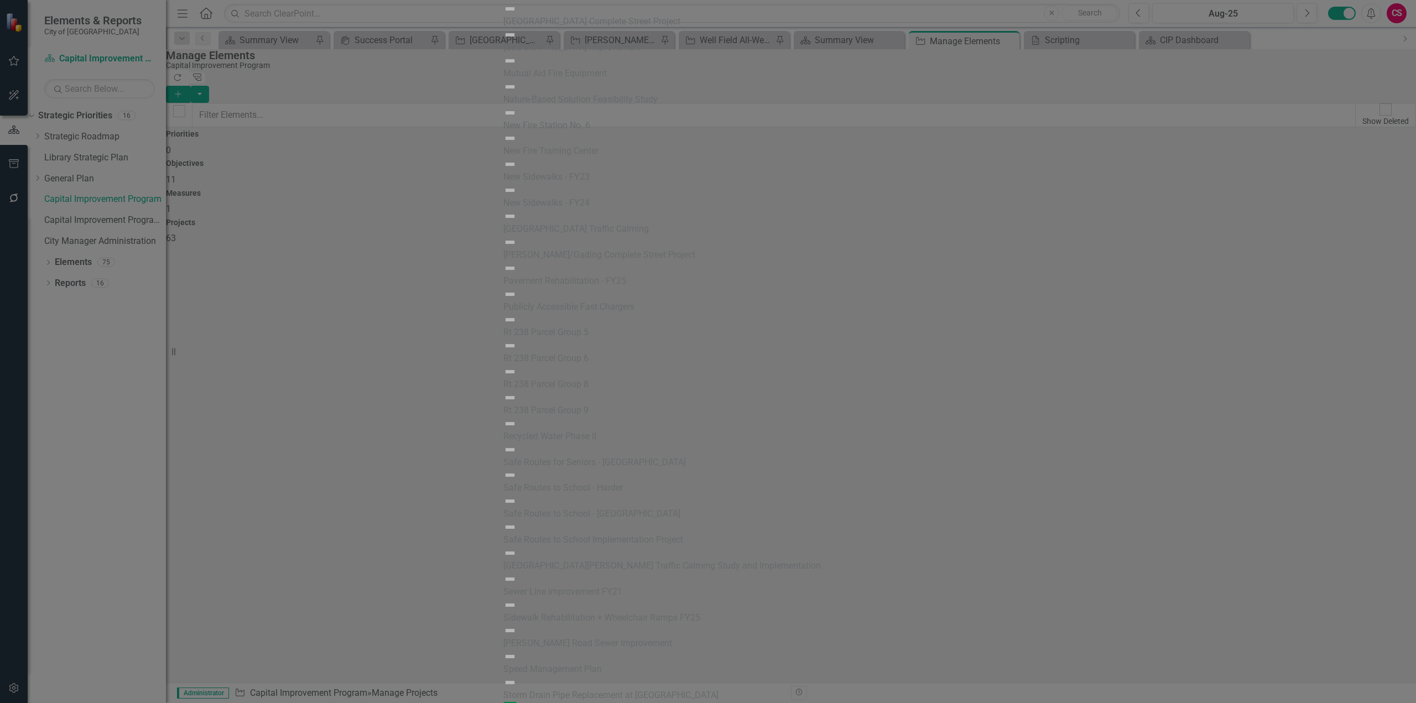
checkbox input "false"
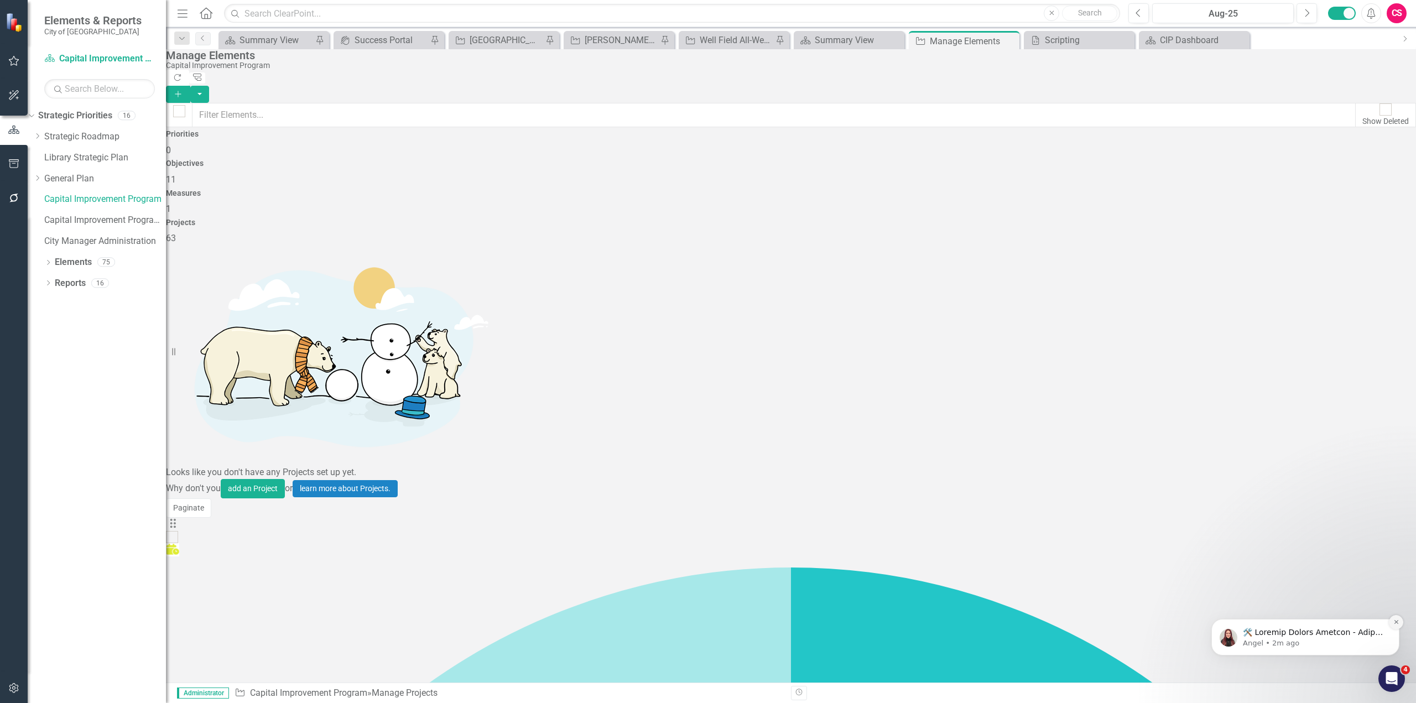
click at [1396, 621] on icon "Dismiss notification" at bounding box center [1396, 622] width 6 height 6
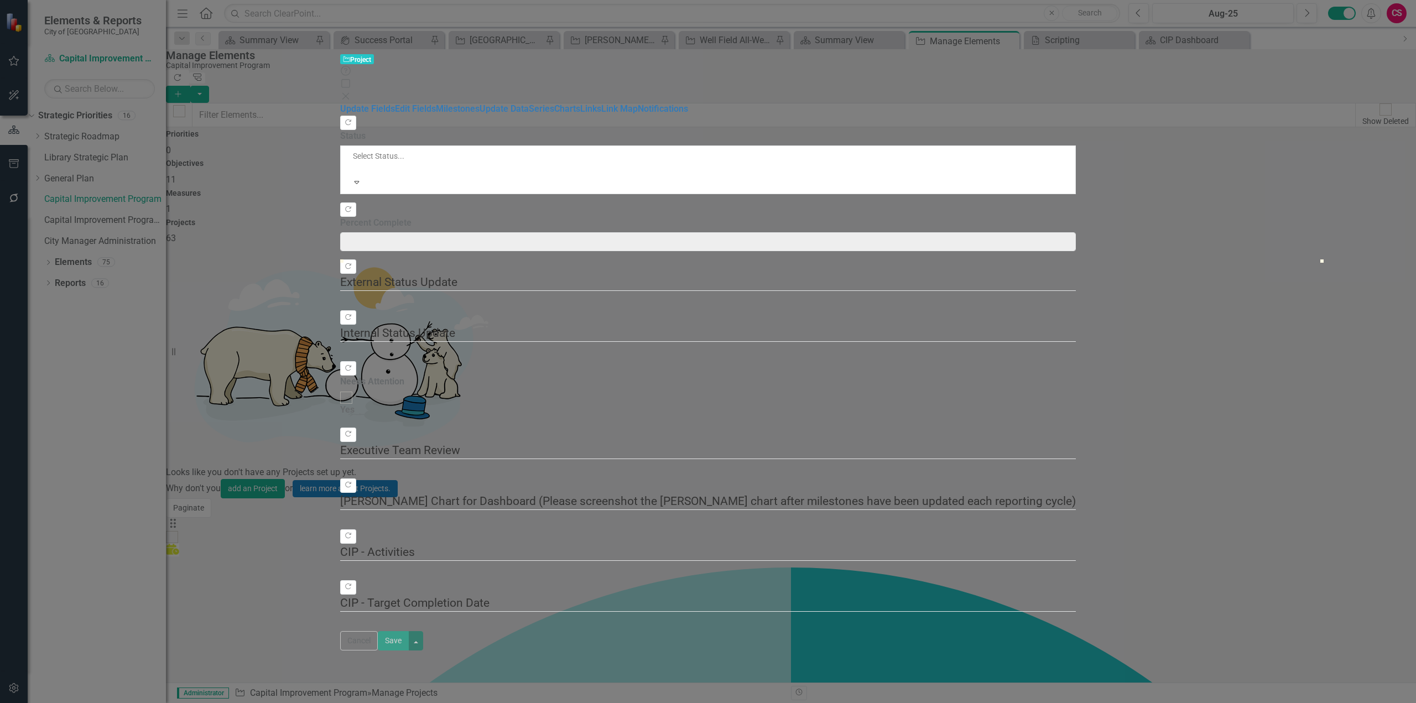
click at [340, 67] on div "Project Project Help Maximize Close Update Fields Edit Fields Milestones Update…" at bounding box center [708, 352] width 736 height 598
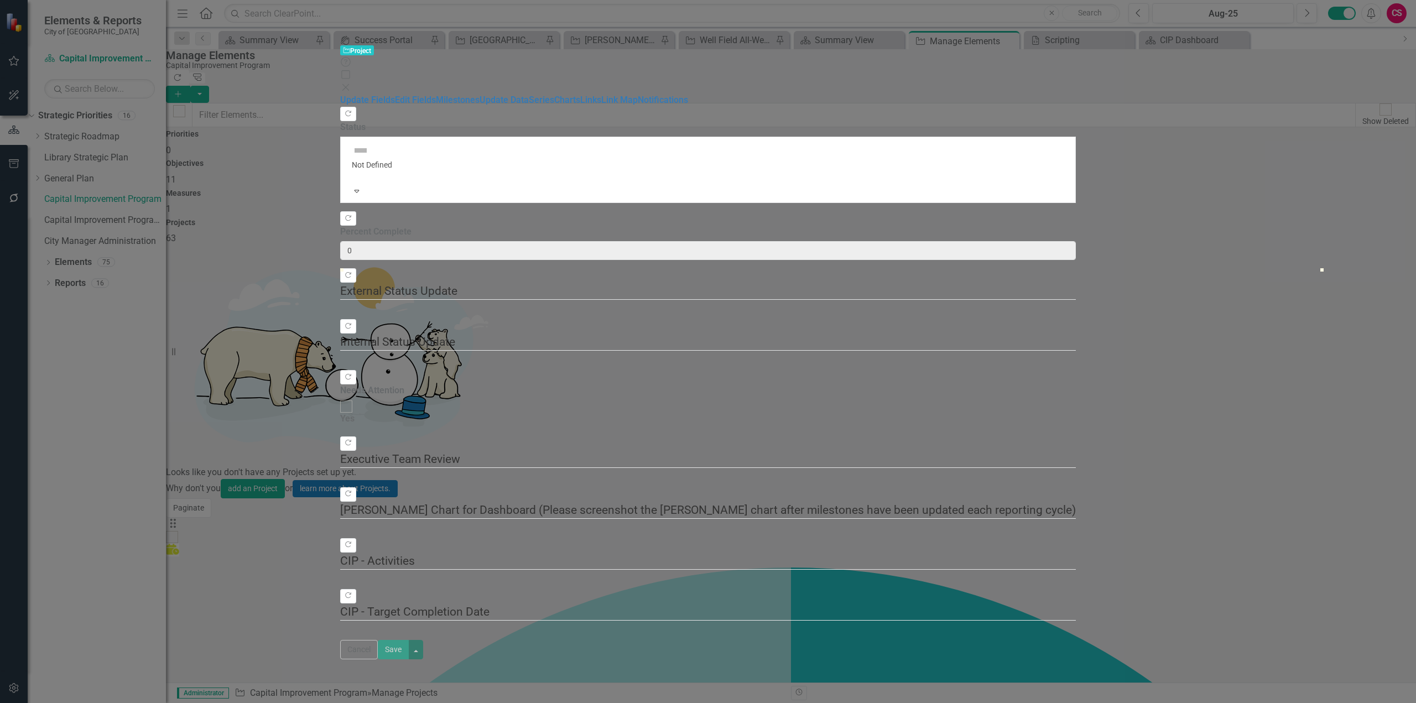
type input "0"
click at [395, 95] on link "Edit Fields" at bounding box center [415, 100] width 41 height 11
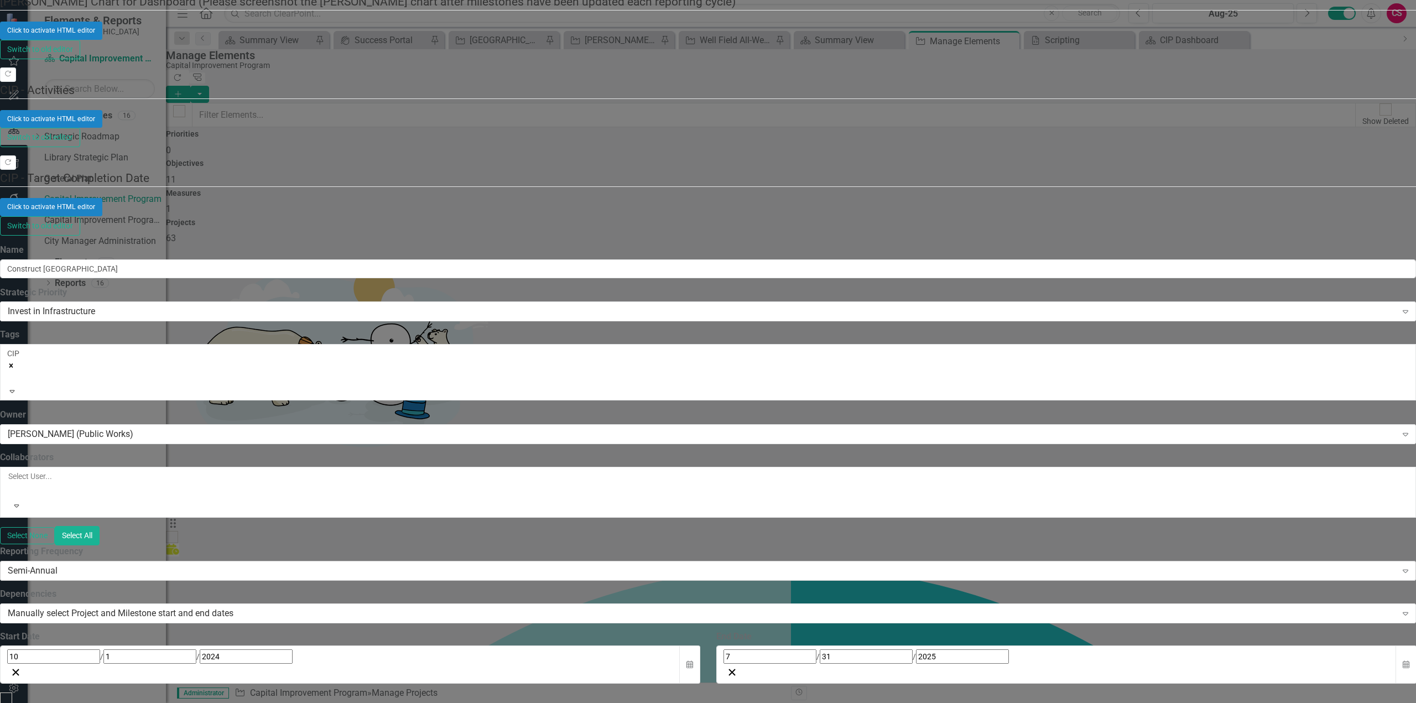
click at [452, 564] on div "Semi-Annual" at bounding box center [702, 570] width 1389 height 13
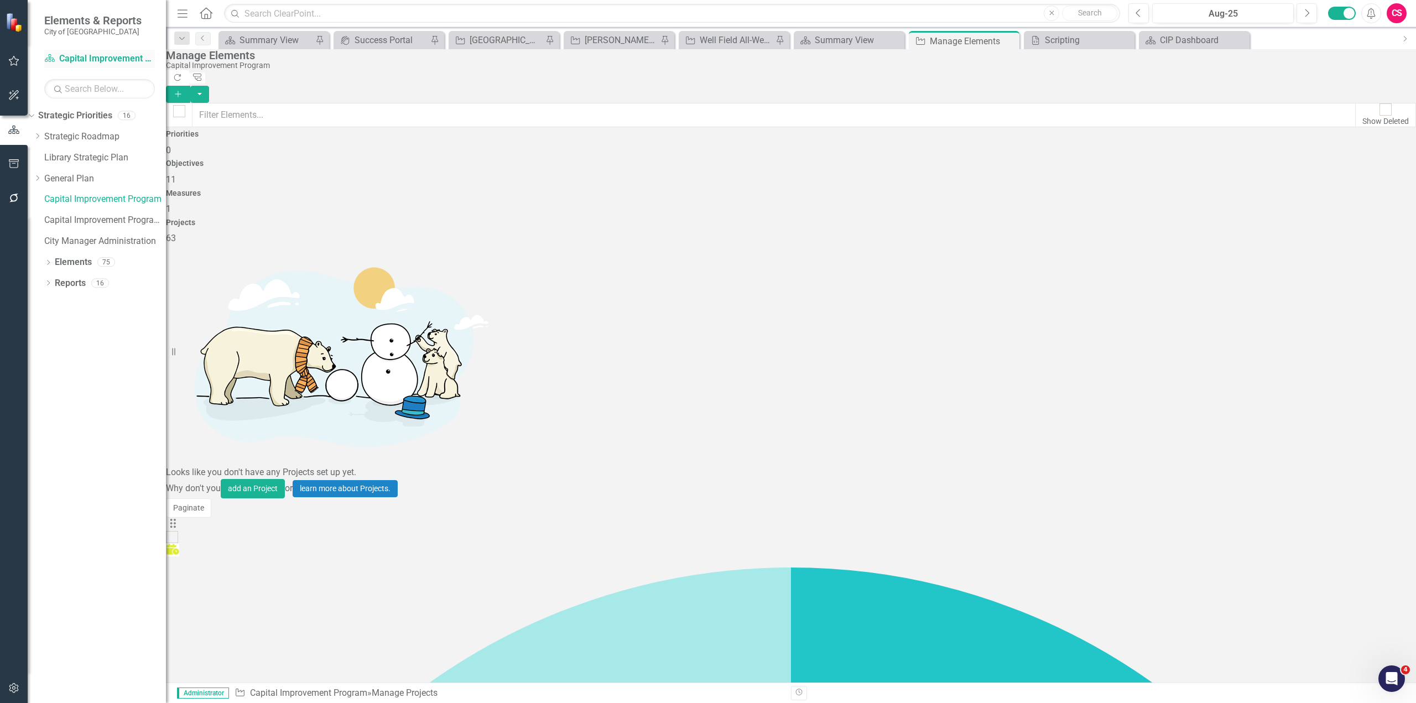
click at [75, 54] on link "Strategic Priority Capital Improvement Program" at bounding box center [99, 59] width 111 height 13
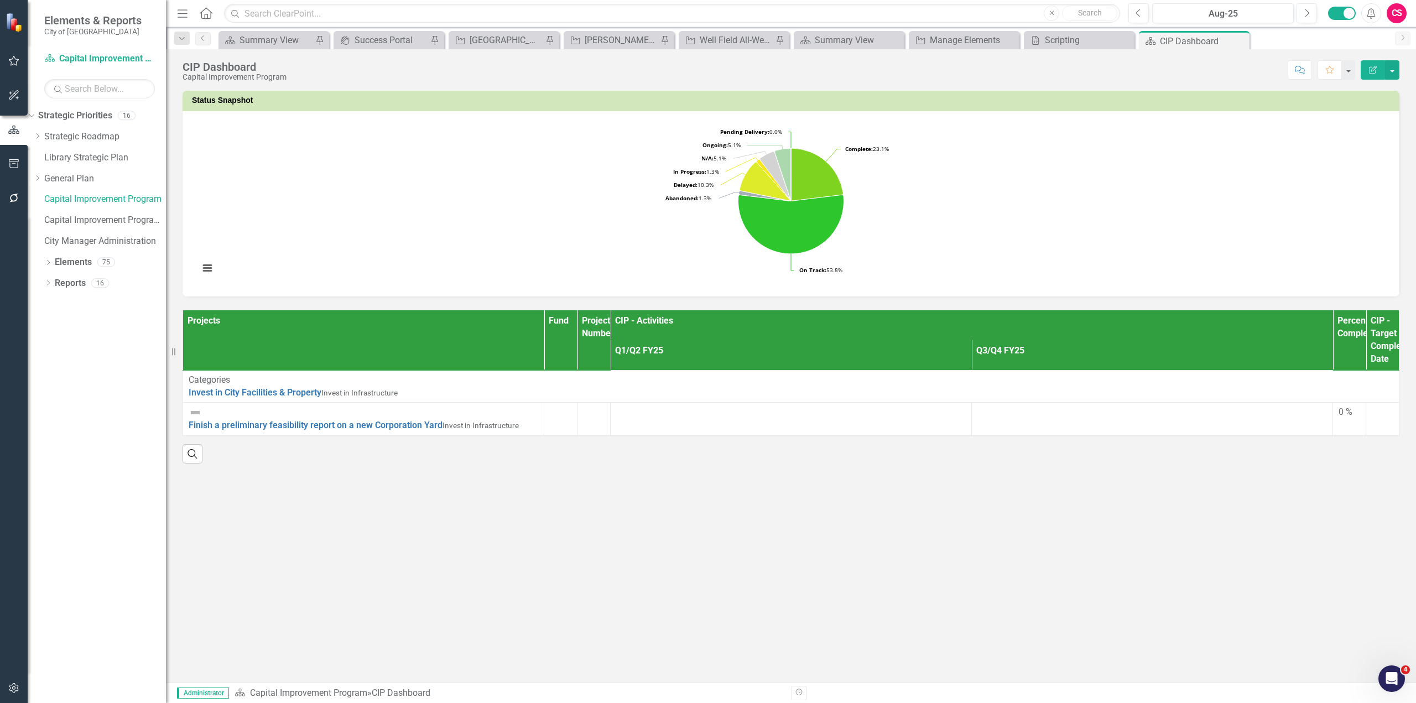
click at [868, 436] on div "Search" at bounding box center [791, 449] width 1217 height 27
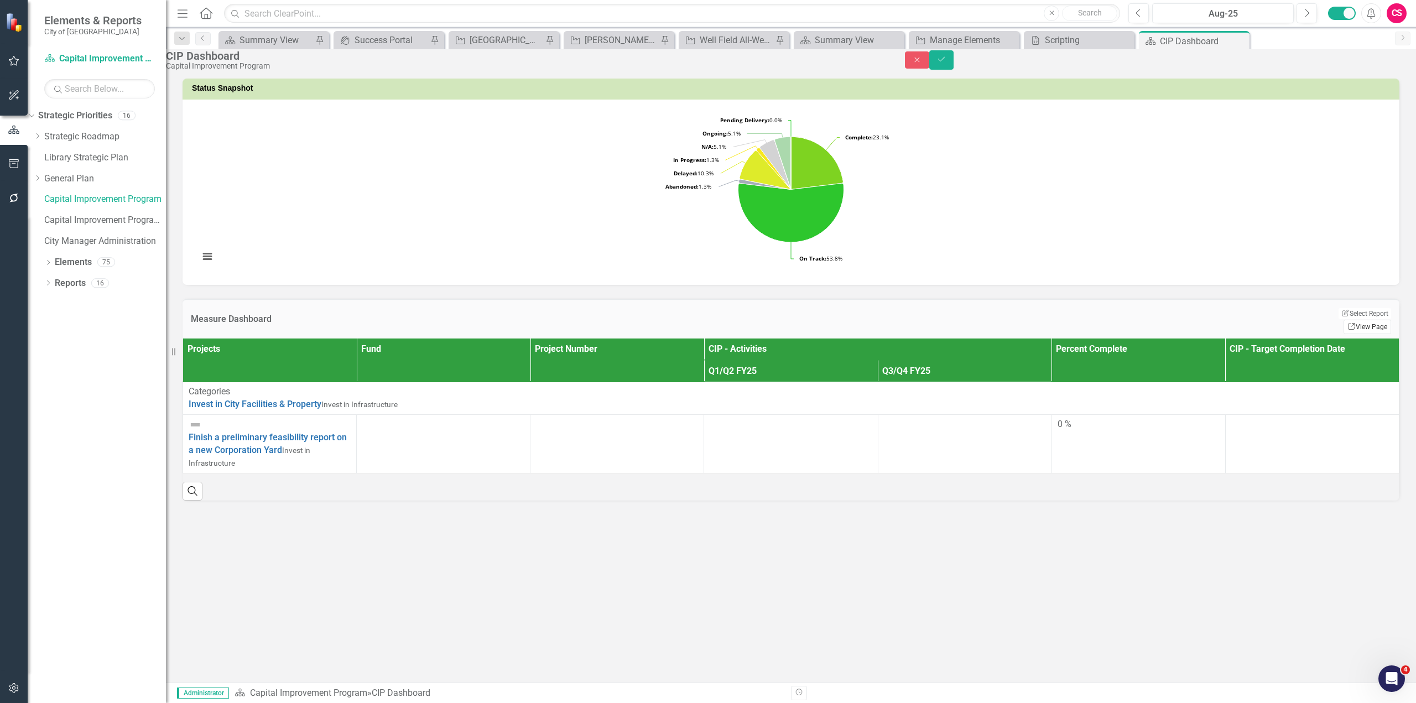
click at [1371, 325] on link "Link View Page" at bounding box center [1367, 327] width 48 height 14
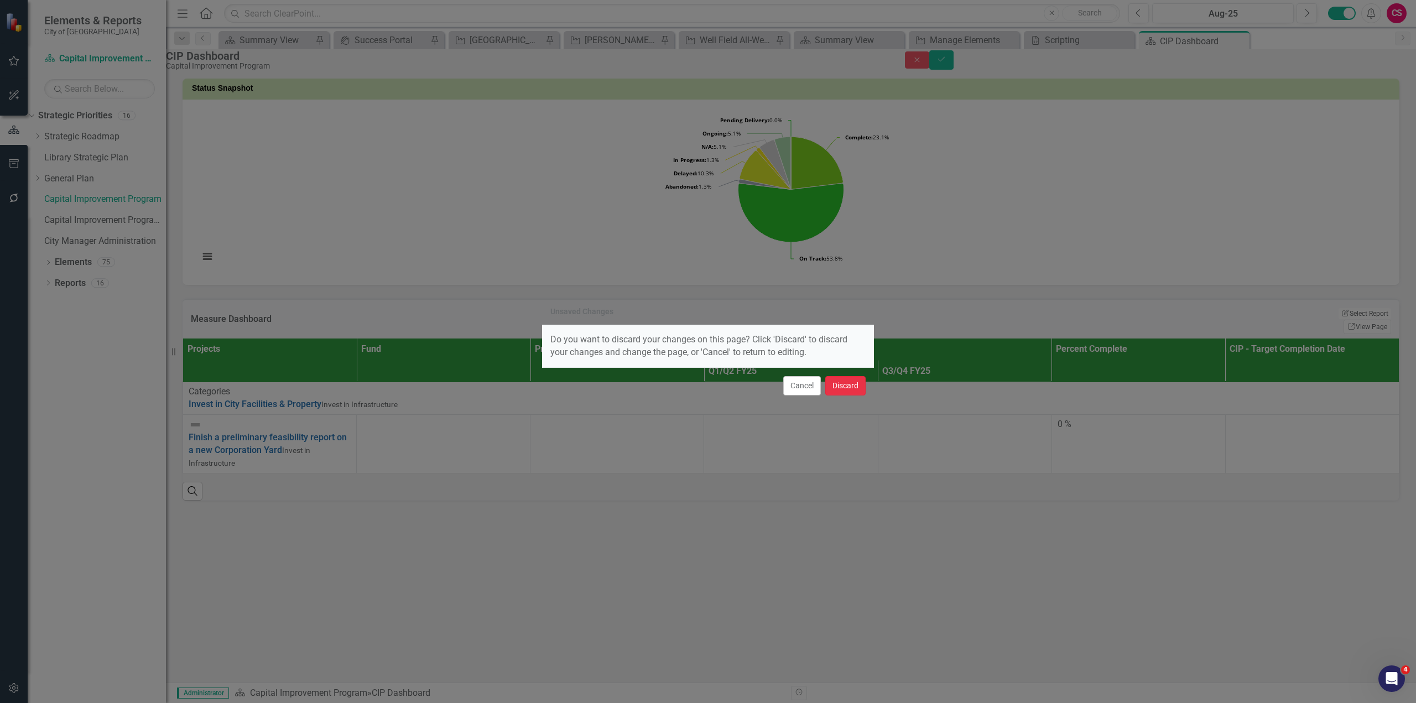
click at [851, 384] on button "Discard" at bounding box center [845, 385] width 40 height 19
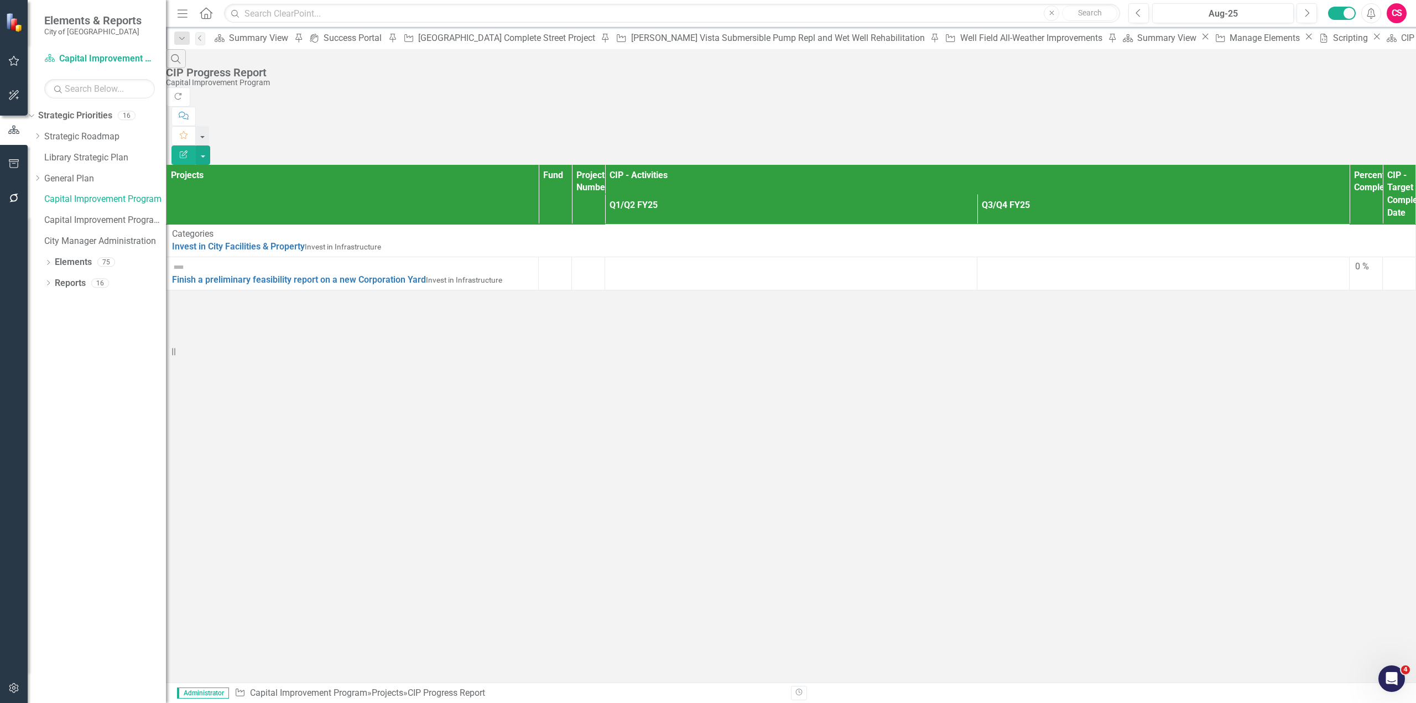
click at [189, 150] on icon "Edit Report" at bounding box center [184, 154] width 10 height 8
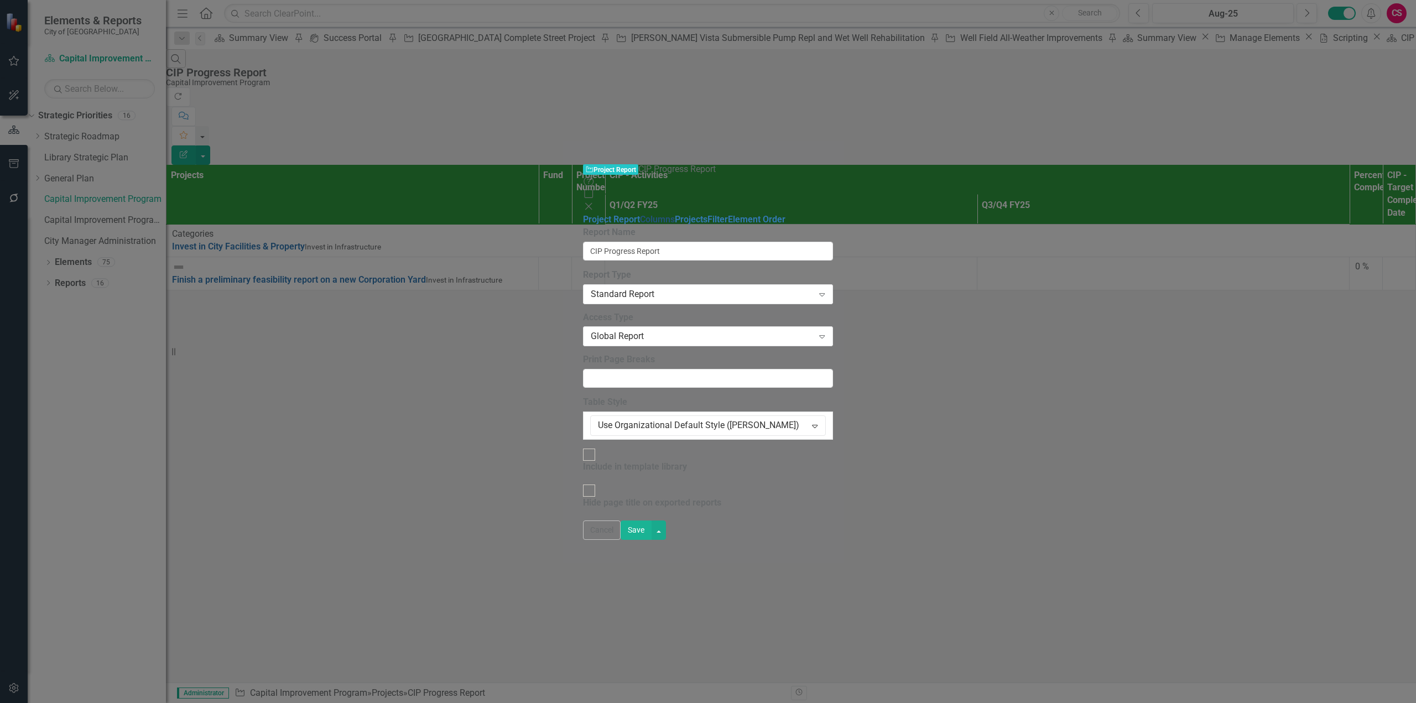
click at [640, 214] on link "Columns" at bounding box center [657, 219] width 35 height 11
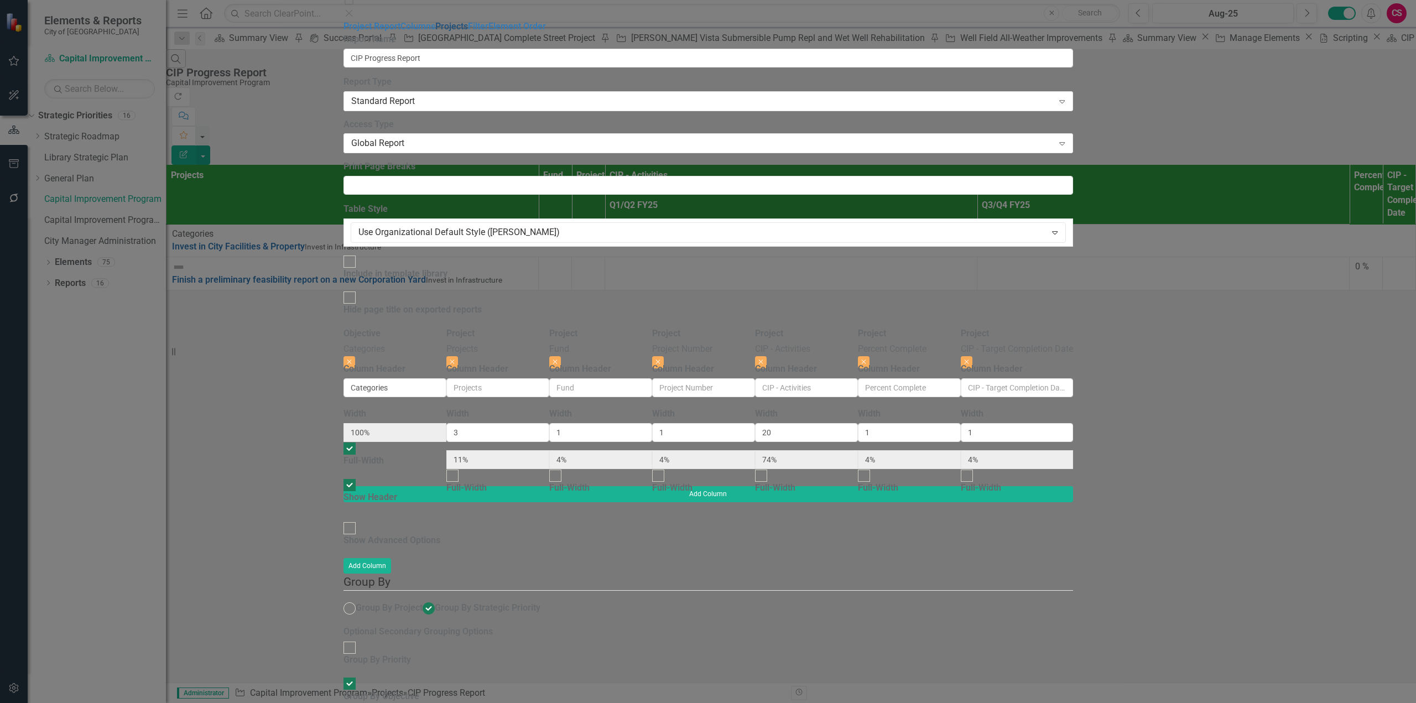
click at [435, 32] on link "Projects" at bounding box center [451, 26] width 33 height 11
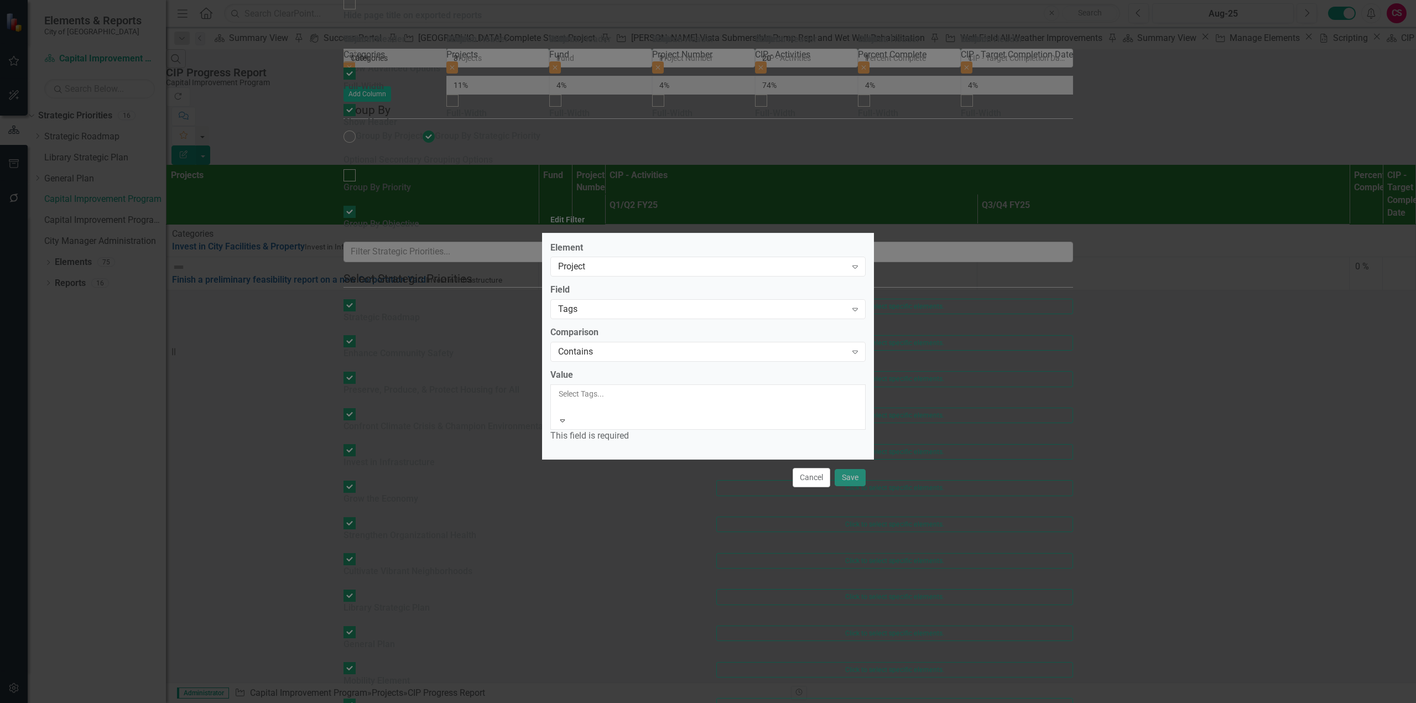
click at [560, 412] on div at bounding box center [560, 406] width 2 height 13
drag, startPoint x: 857, startPoint y: 468, endPoint x: 1119, endPoint y: 539, distance: 271.9
click at [857, 468] on button "Save" at bounding box center [850, 476] width 31 height 19
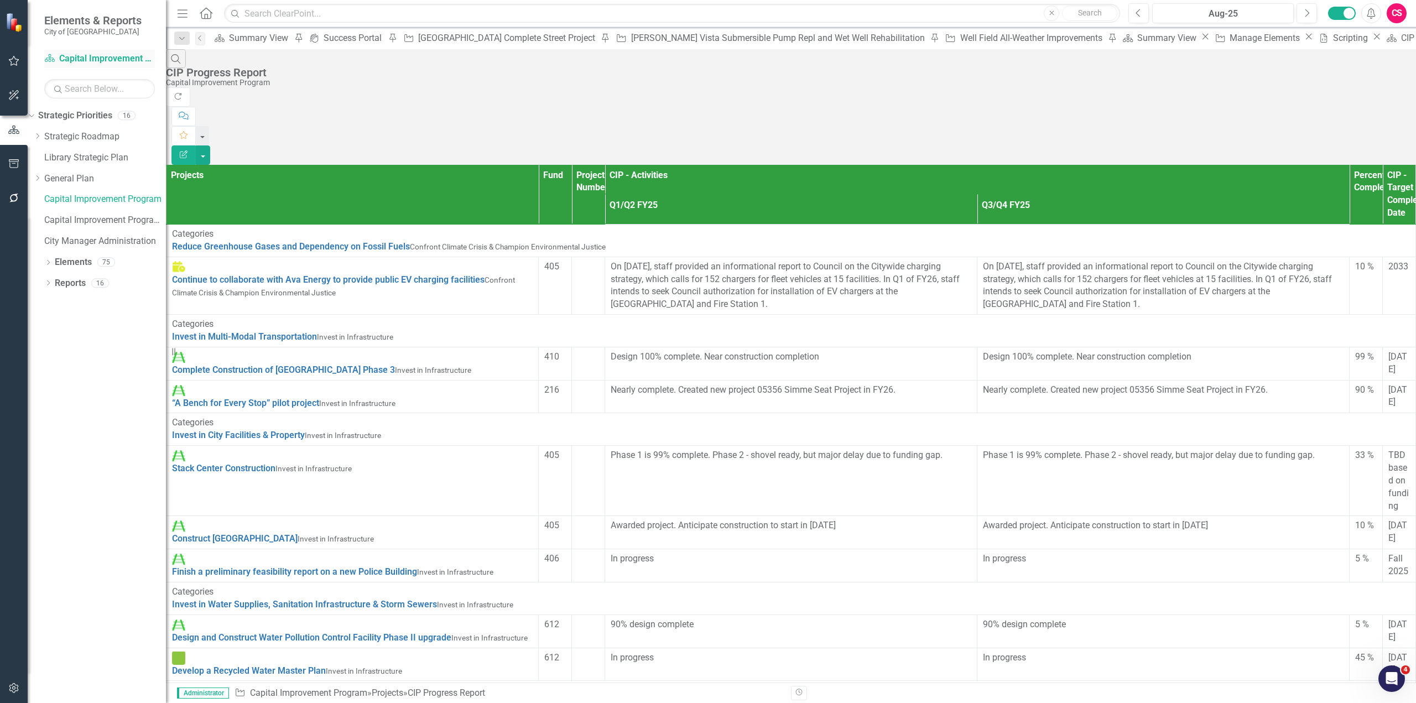
click at [105, 59] on link "Strategic Priority Capital Improvement Program" at bounding box center [99, 59] width 111 height 13
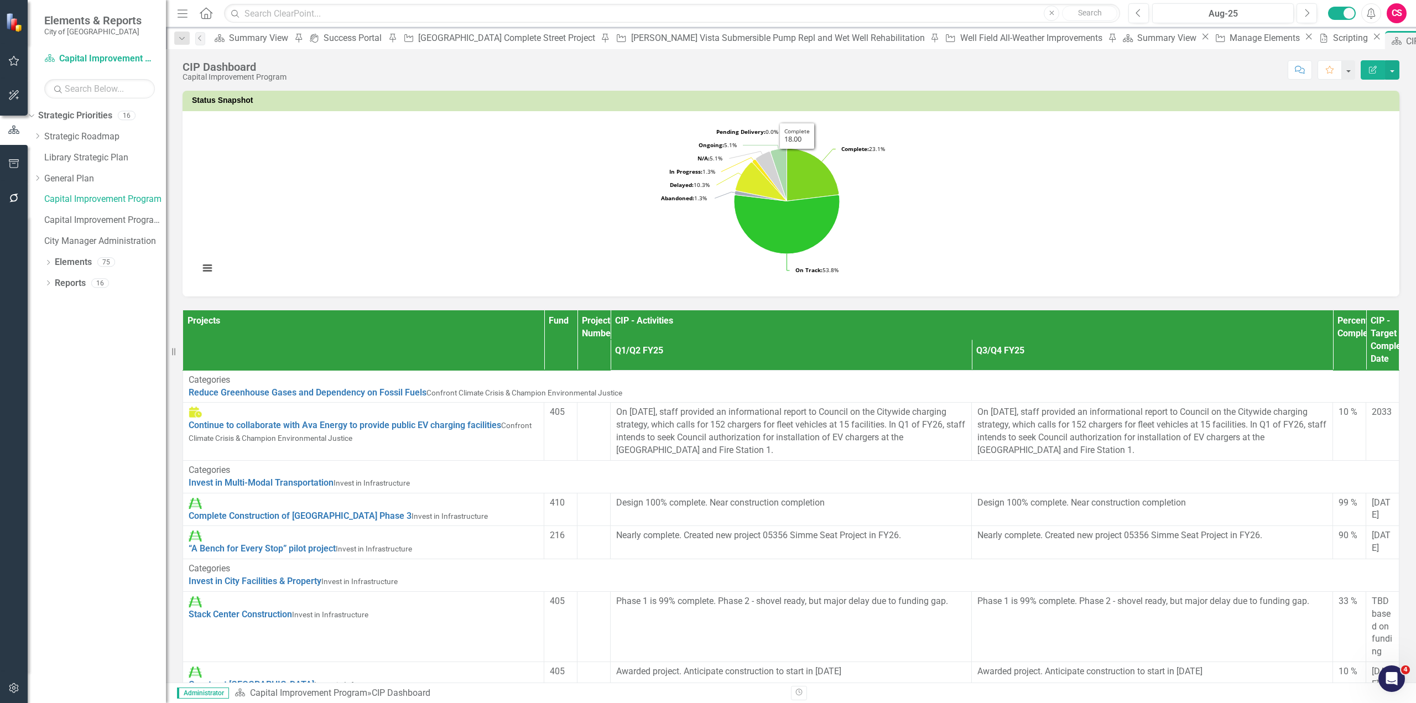
click at [1403, 9] on div "CS" at bounding box center [1396, 13] width 20 height 20
click at [1383, 33] on link "User Edit Profile" at bounding box center [1361, 34] width 87 height 20
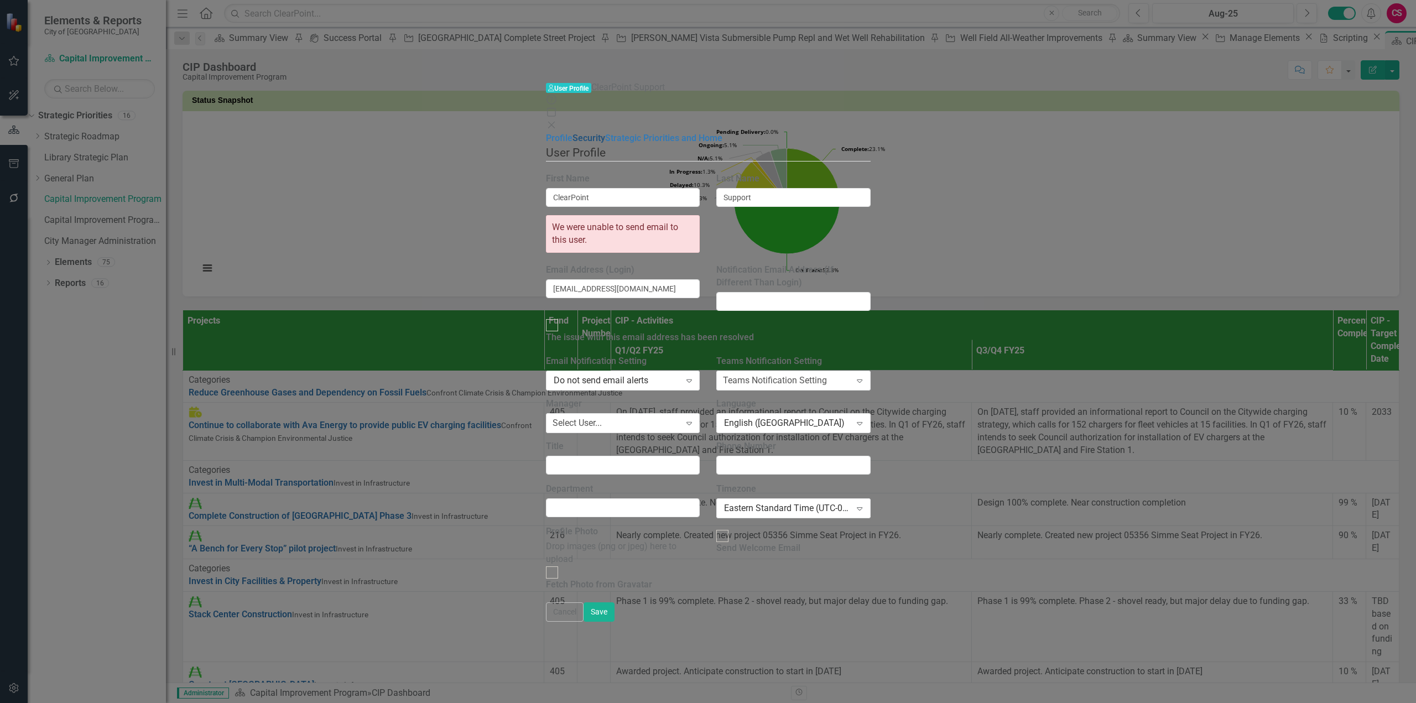
click at [572, 133] on link "Security" at bounding box center [588, 138] width 33 height 11
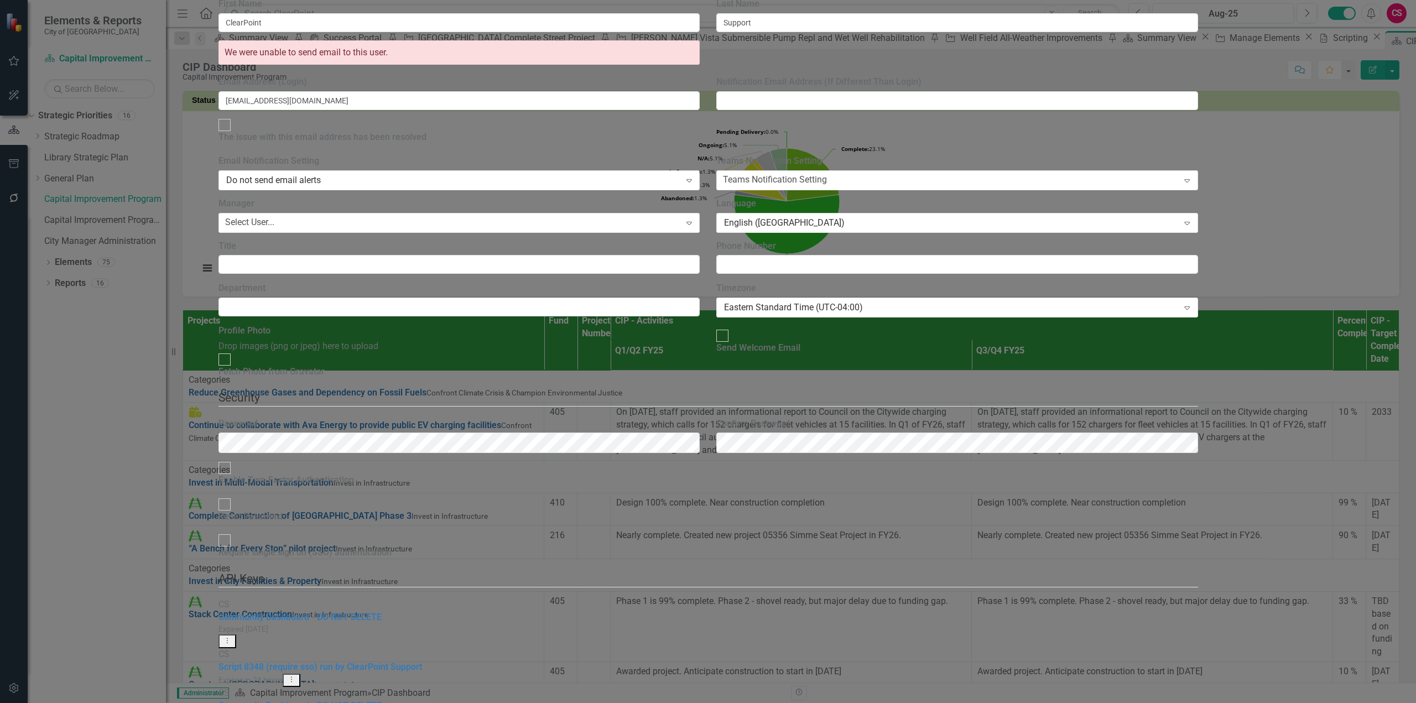
click at [1323, 338] on div "API Key Edit API Key" at bounding box center [1343, 329] width 88 height 22
click at [1321, 333] on link "API Key Edit API Key" at bounding box center [1343, 329] width 87 height 20
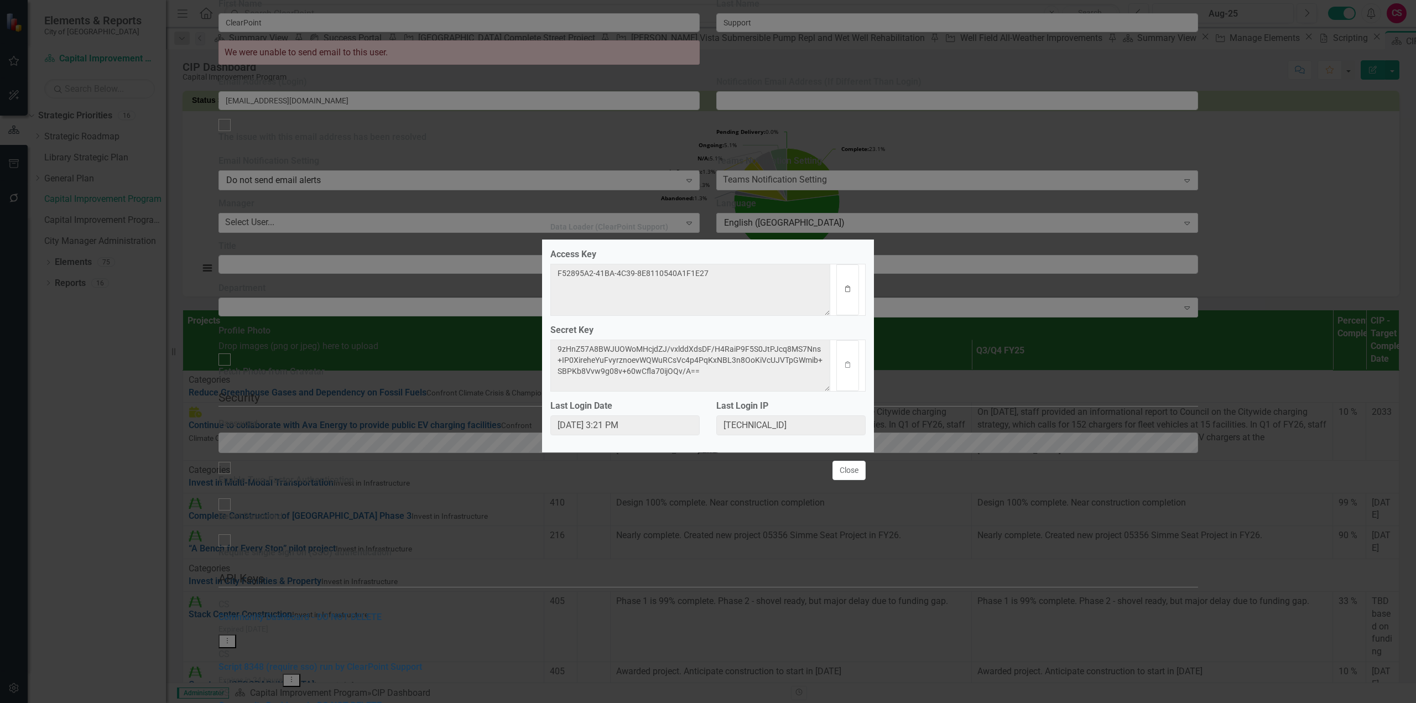
click at [853, 290] on button "Clipboard" at bounding box center [847, 289] width 23 height 51
click at [852, 372] on button "Clipboard" at bounding box center [847, 365] width 23 height 51
drag, startPoint x: 853, startPoint y: 473, endPoint x: 1094, endPoint y: 560, distance: 256.3
click at [854, 473] on button "Close" at bounding box center [848, 470] width 33 height 19
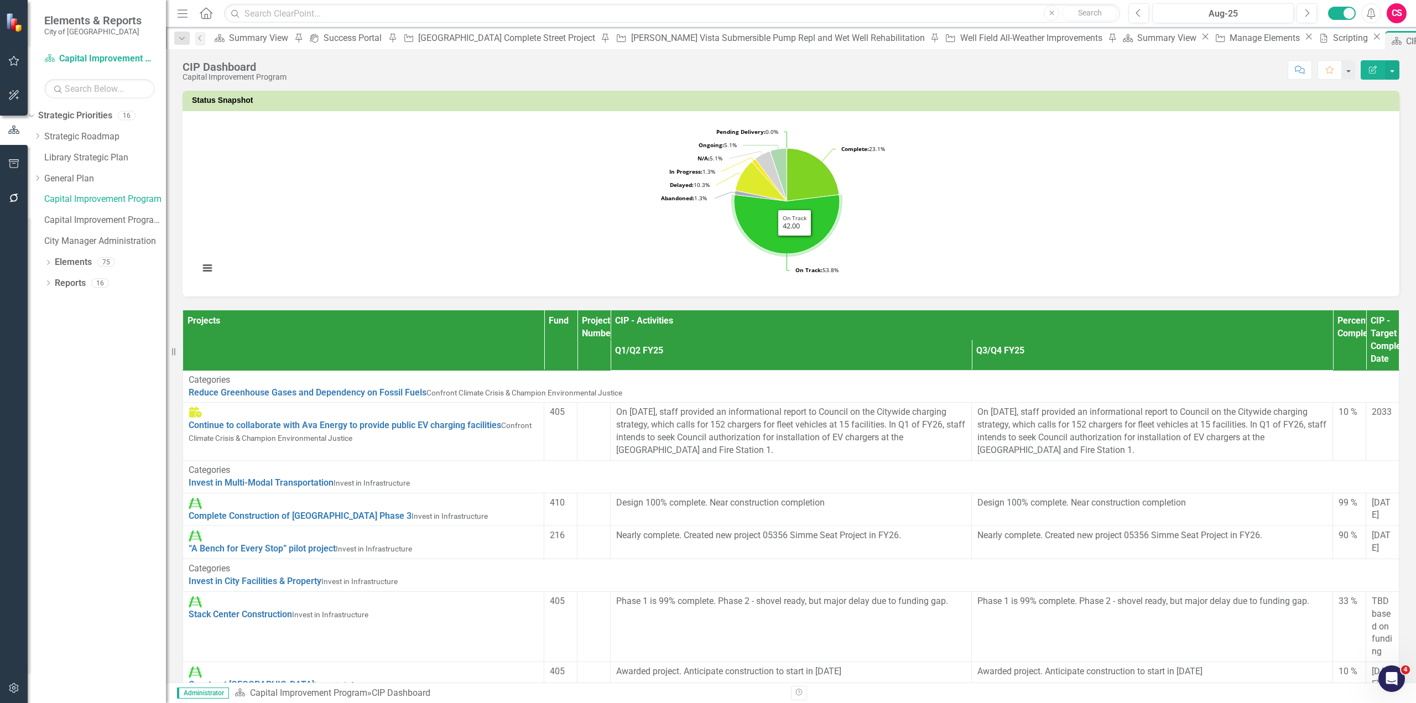
click at [611, 444] on td at bounding box center [593, 432] width 33 height 58
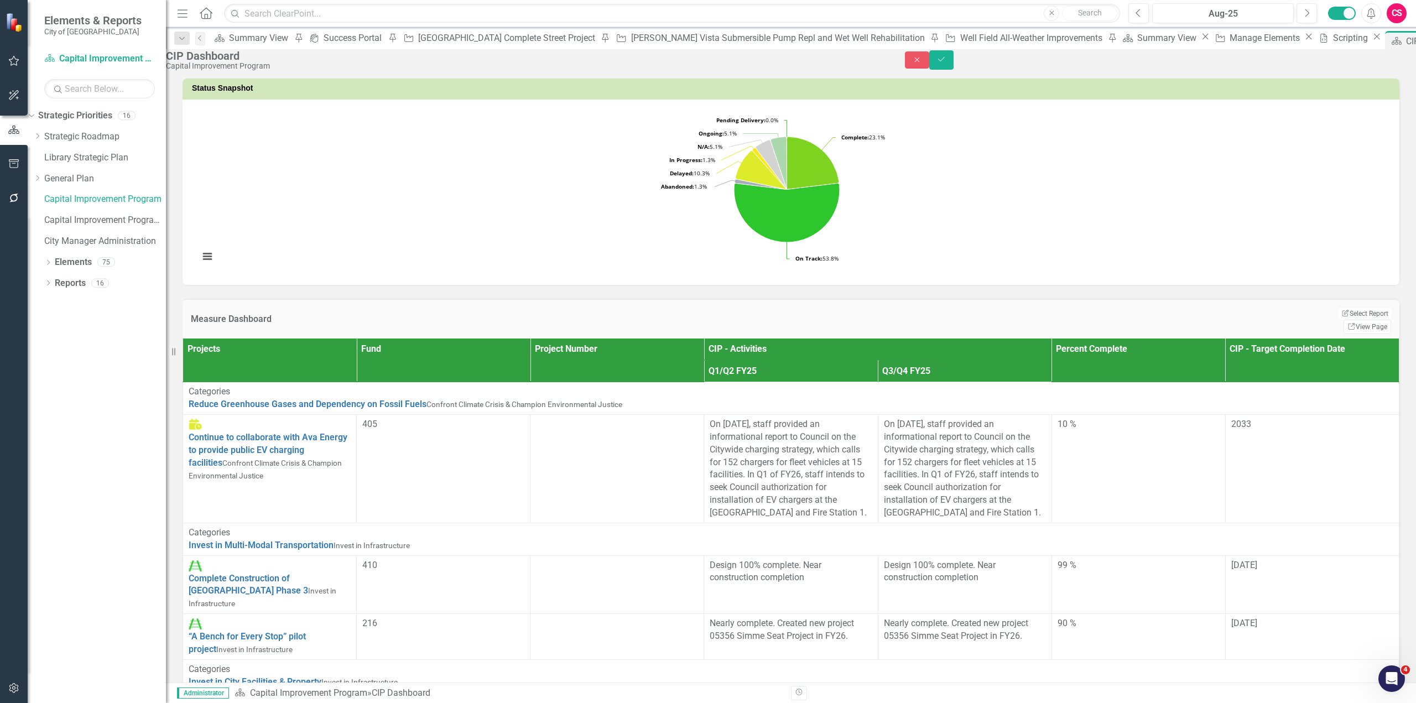
click at [640, 464] on td at bounding box center [617, 469] width 174 height 108
click at [929, 67] on button "Close" at bounding box center [917, 59] width 24 height 17
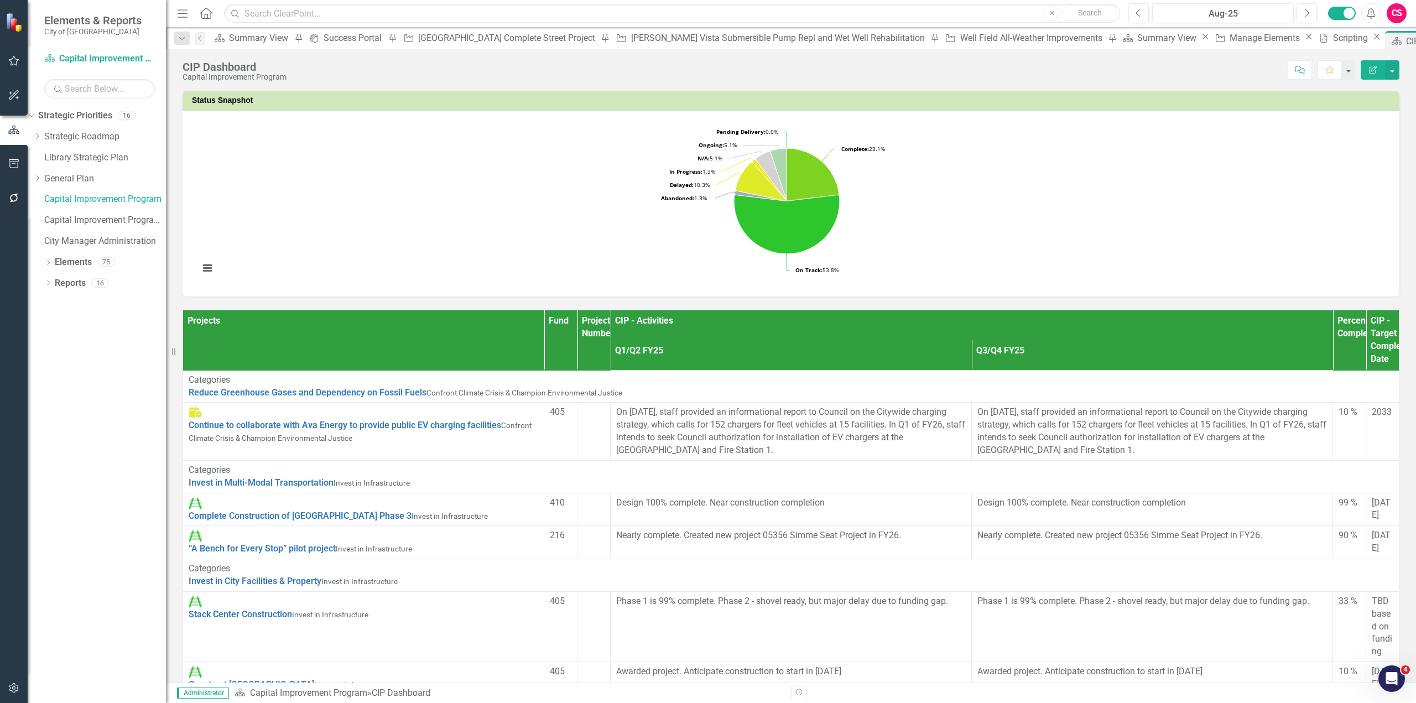
click at [611, 420] on td at bounding box center [593, 432] width 33 height 58
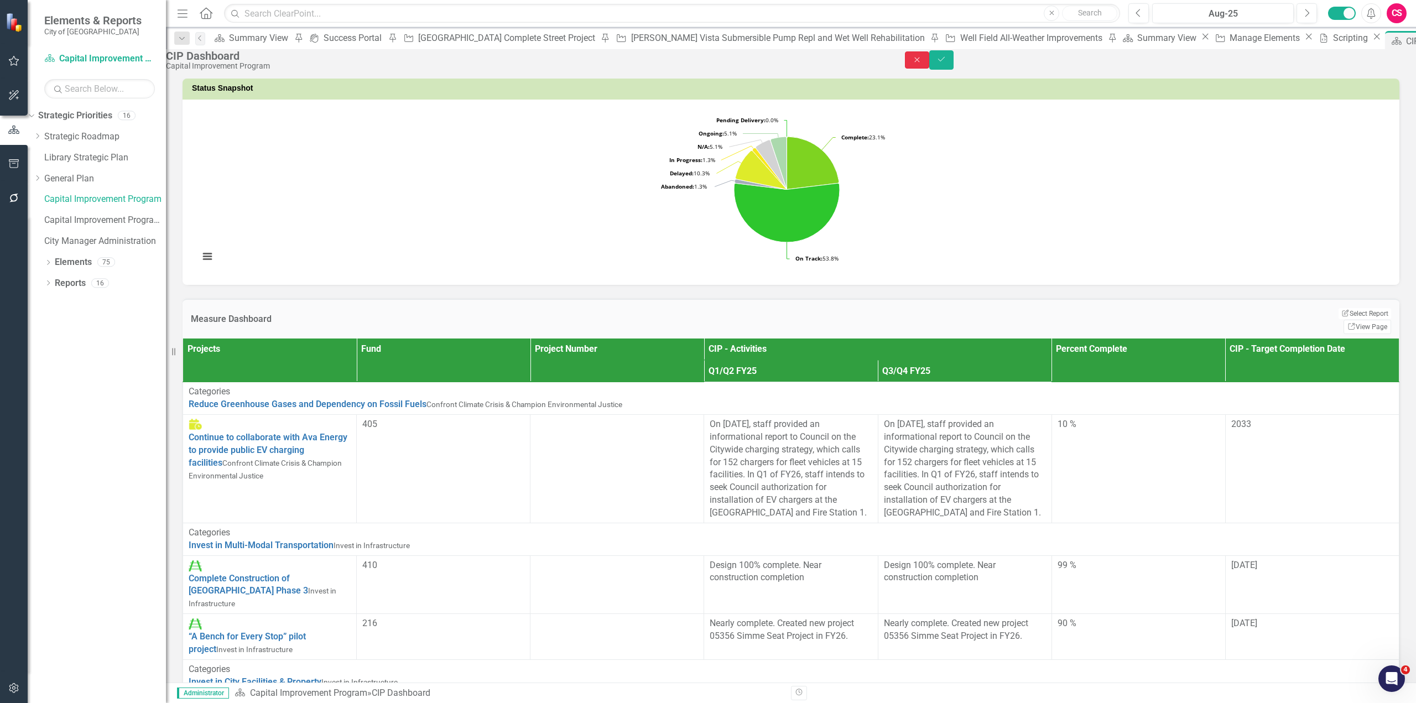
drag, startPoint x: 1359, startPoint y: 72, endPoint x: 1032, endPoint y: 241, distance: 368.1
click at [929, 69] on button "Close" at bounding box center [917, 59] width 24 height 17
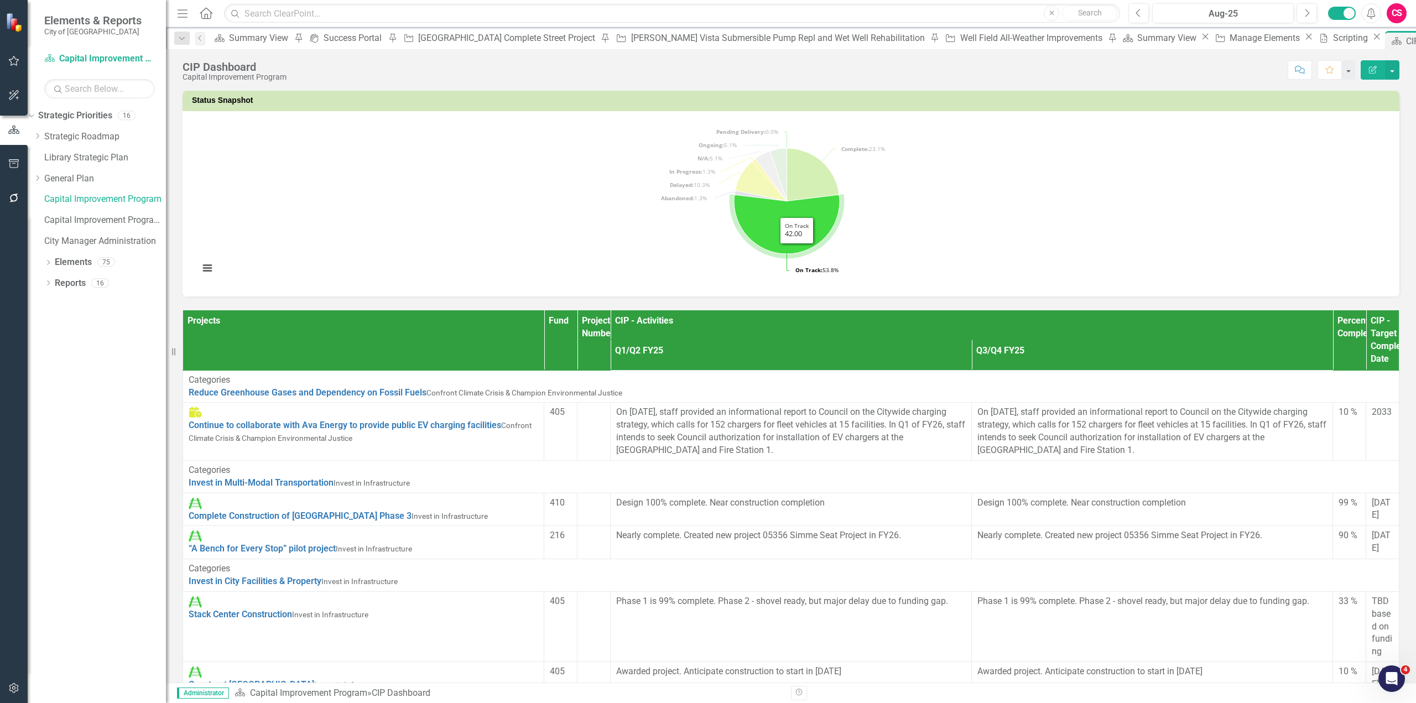
scroll to position [215, 0]
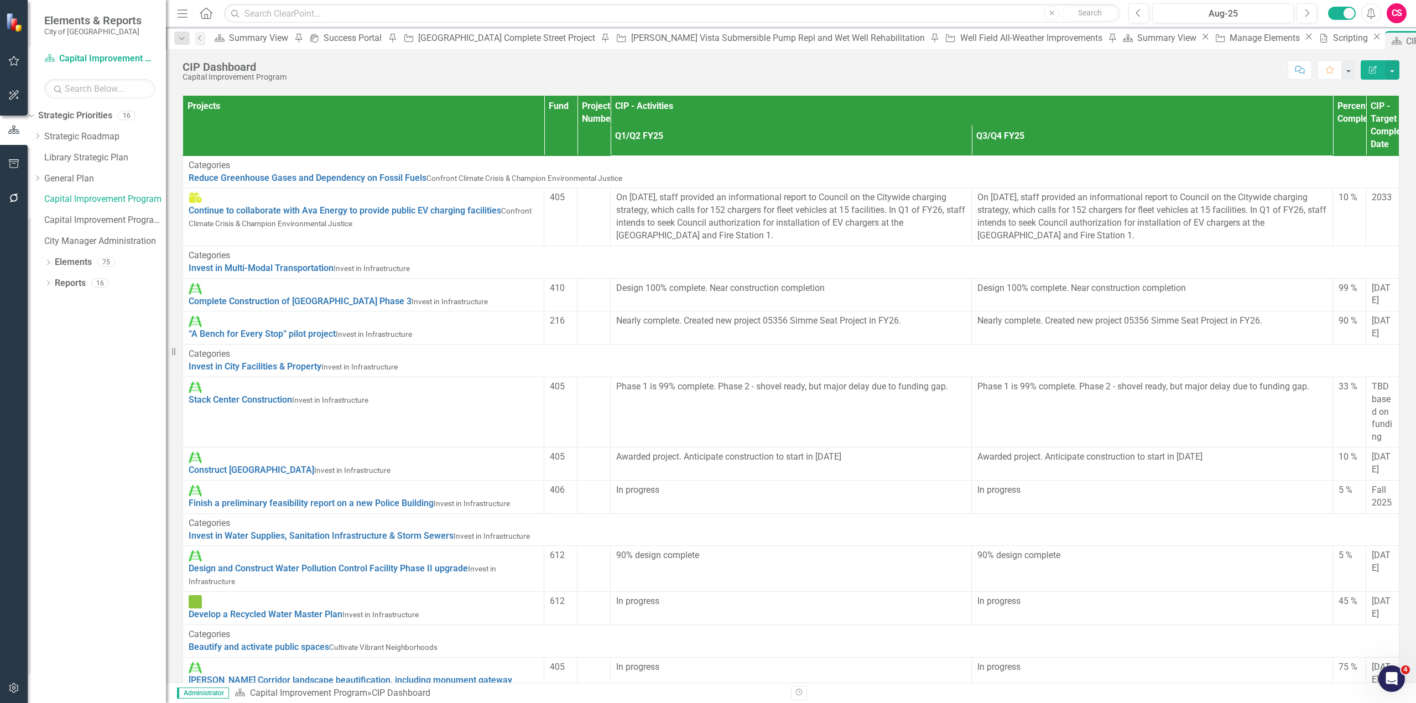
click at [611, 210] on td at bounding box center [593, 217] width 33 height 58
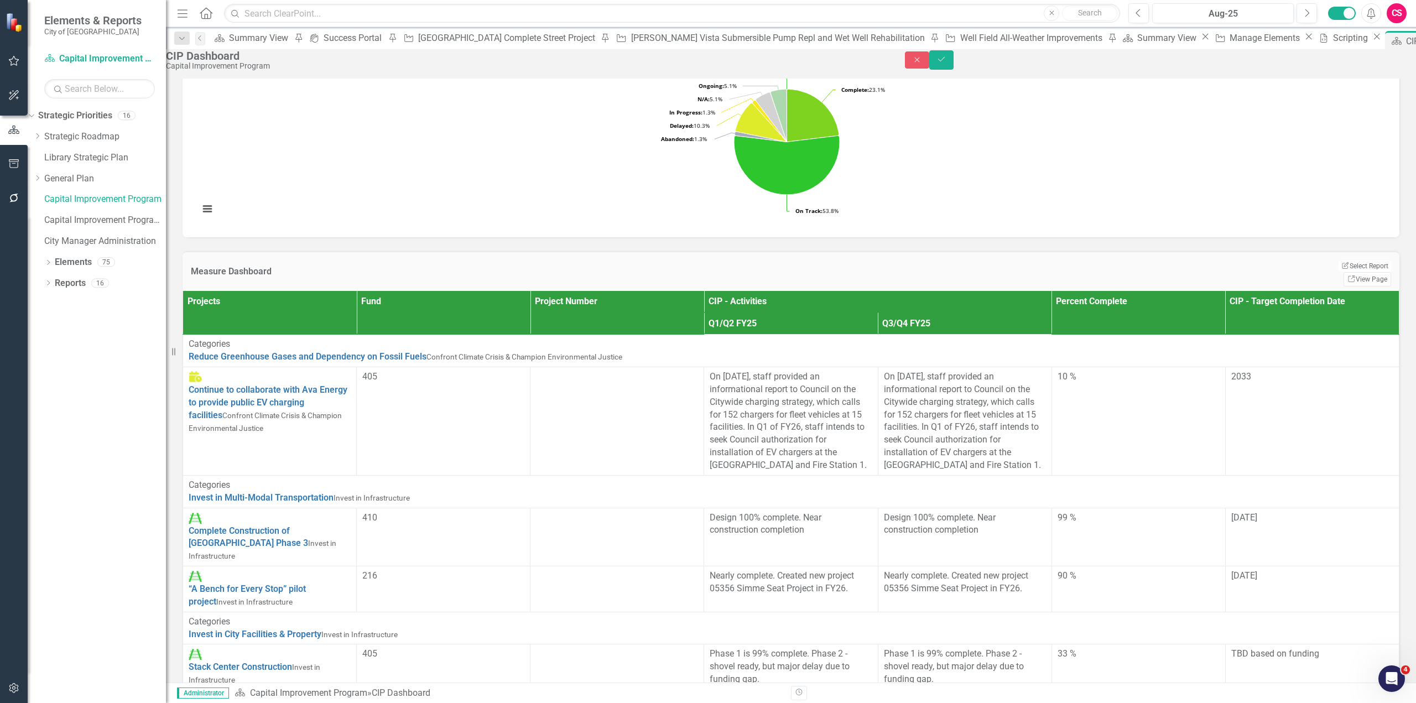
scroll to position [0, 0]
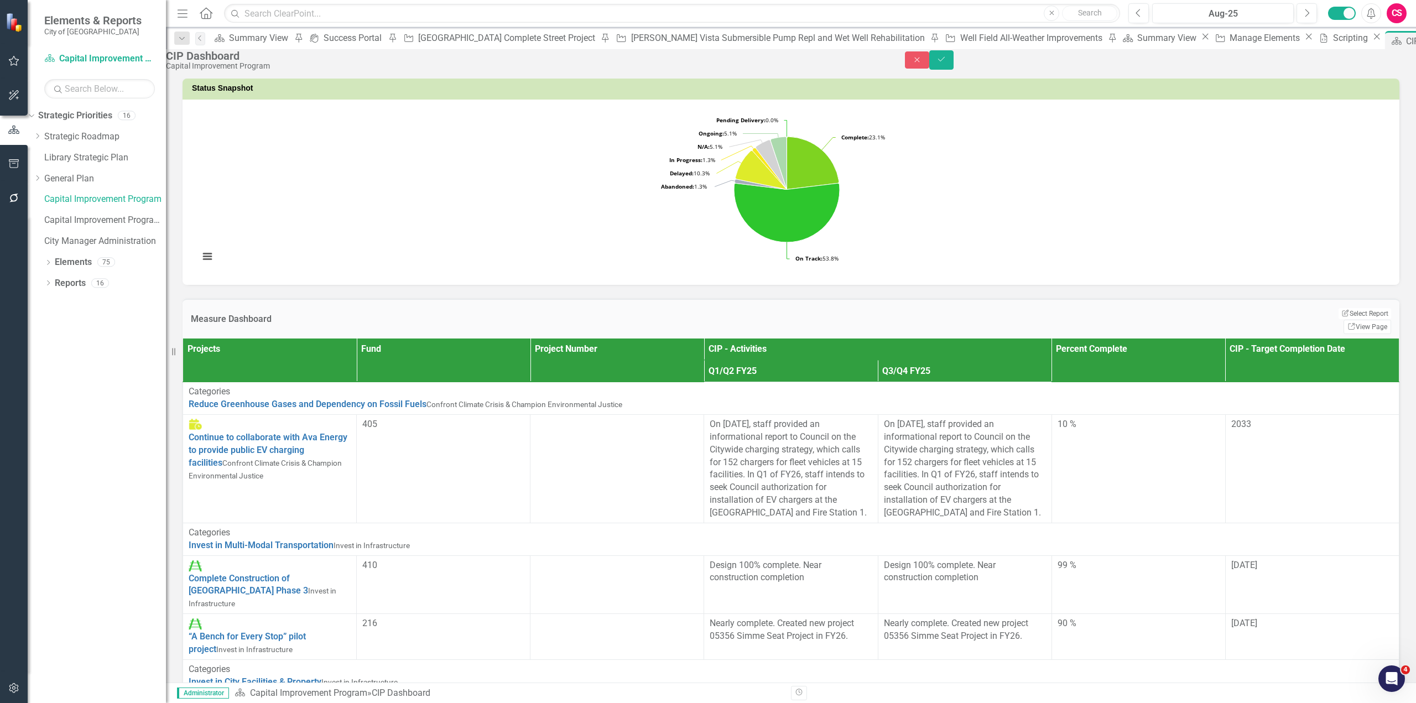
click at [643, 455] on td at bounding box center [617, 469] width 174 height 108
click at [922, 64] on icon "Close" at bounding box center [917, 60] width 10 height 8
